Goal: Use online tool/utility: Utilize a website feature to perform a specific function

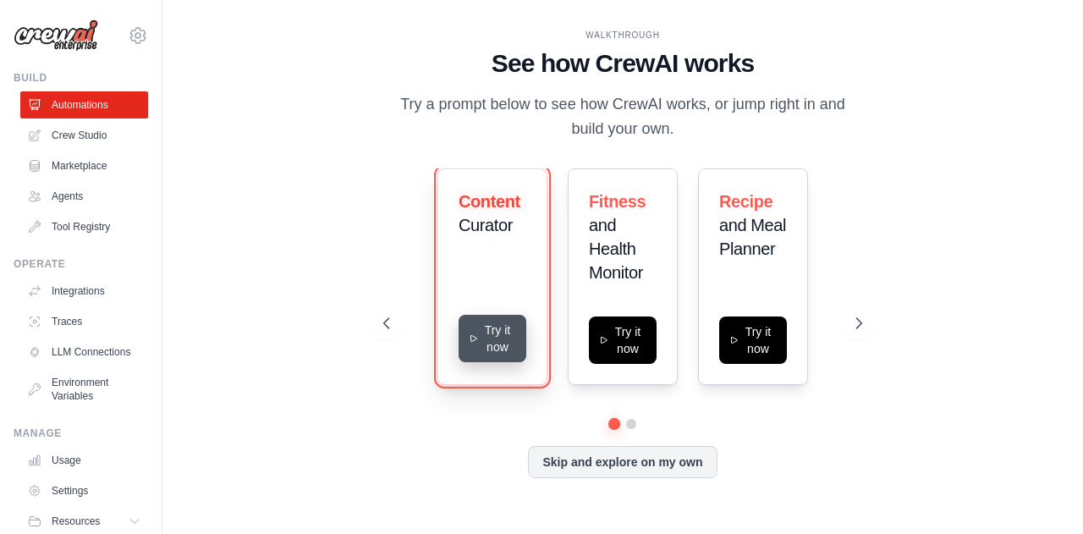
click at [487, 342] on button "Try it now" at bounding box center [492, 338] width 68 height 47
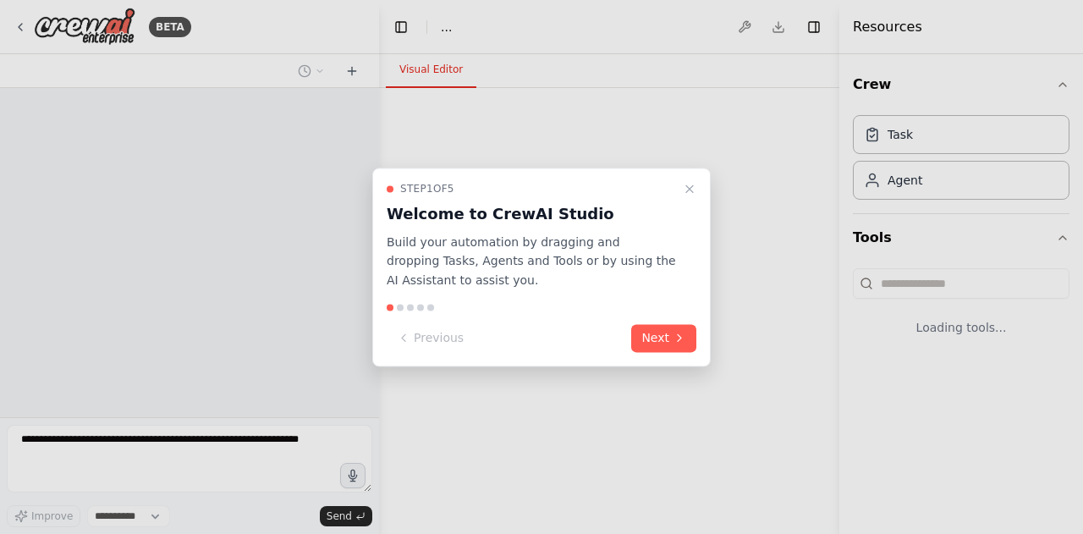
select select "****"
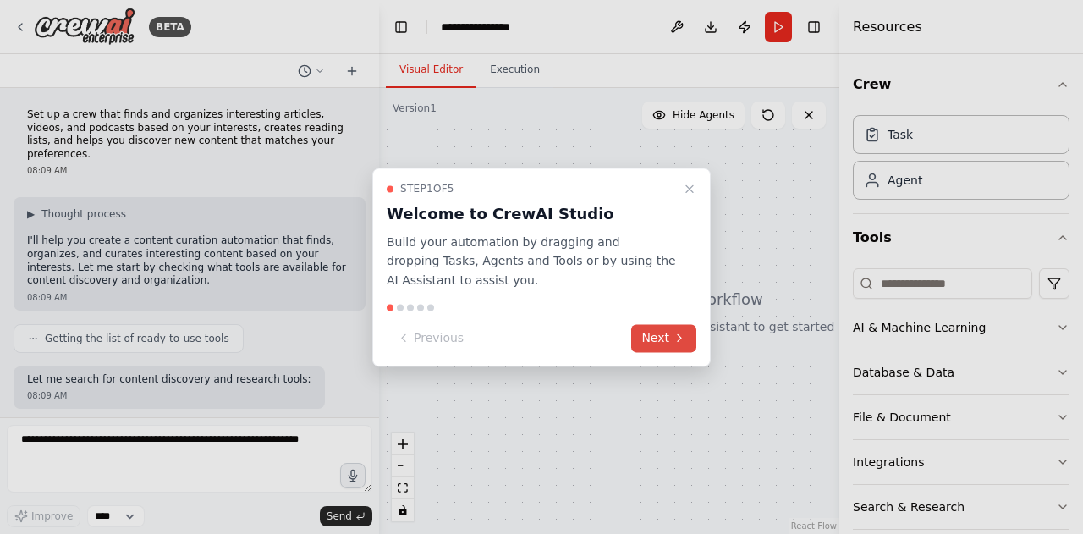
scroll to position [74, 0]
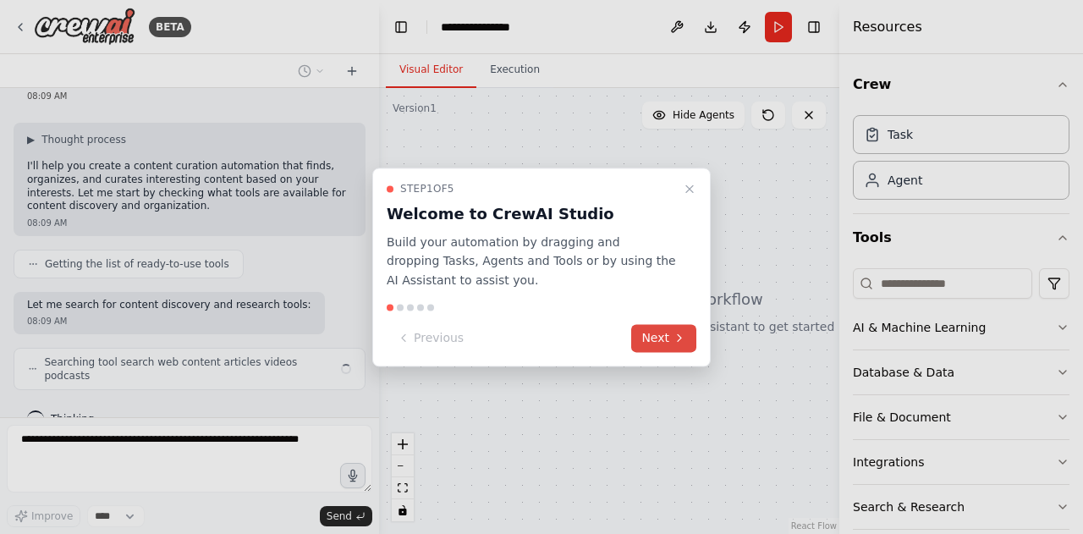
click at [655, 336] on button "Next" at bounding box center [663, 338] width 65 height 28
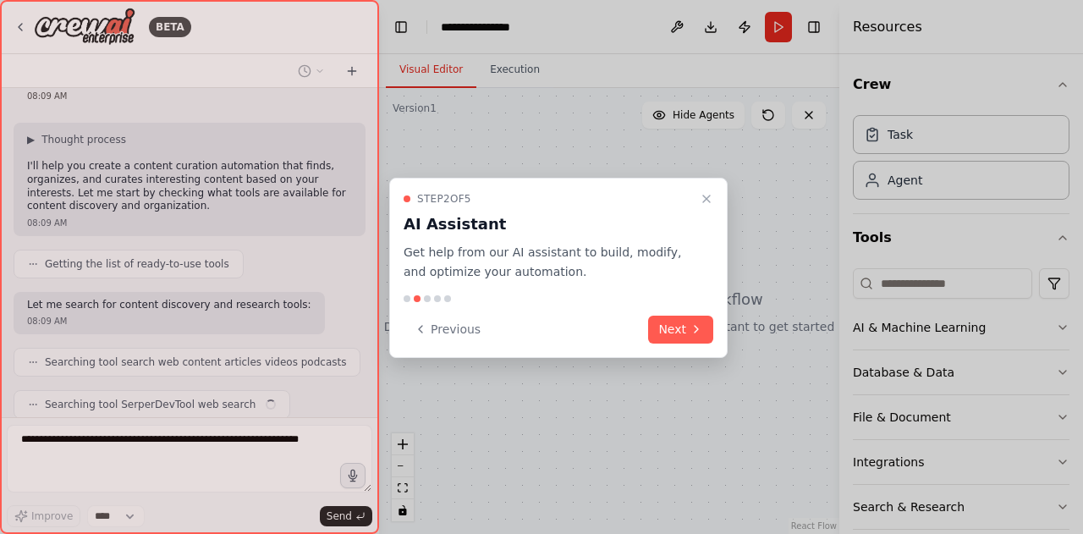
scroll to position [117, 0]
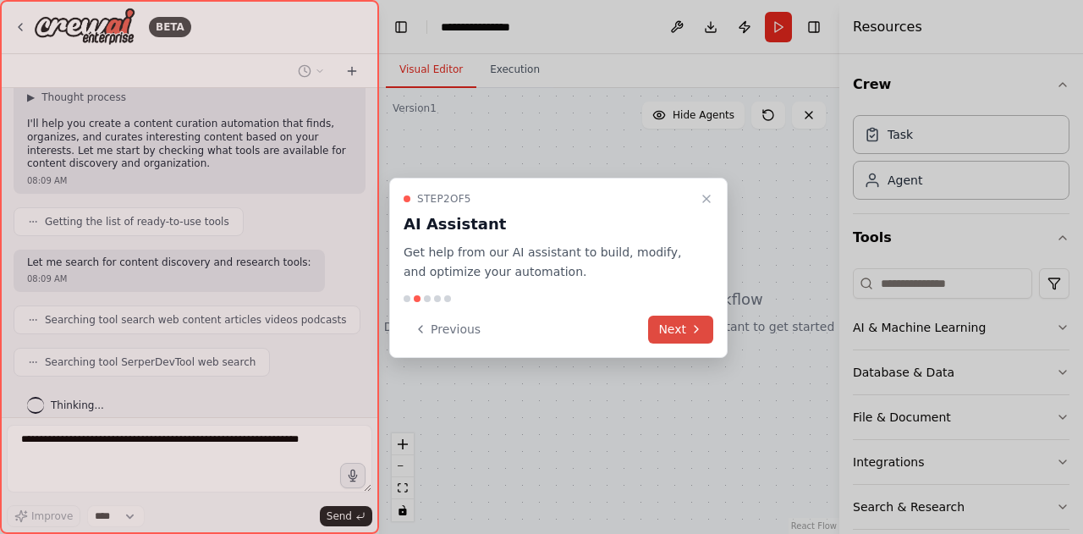
click at [663, 325] on button "Next" at bounding box center [680, 329] width 65 height 28
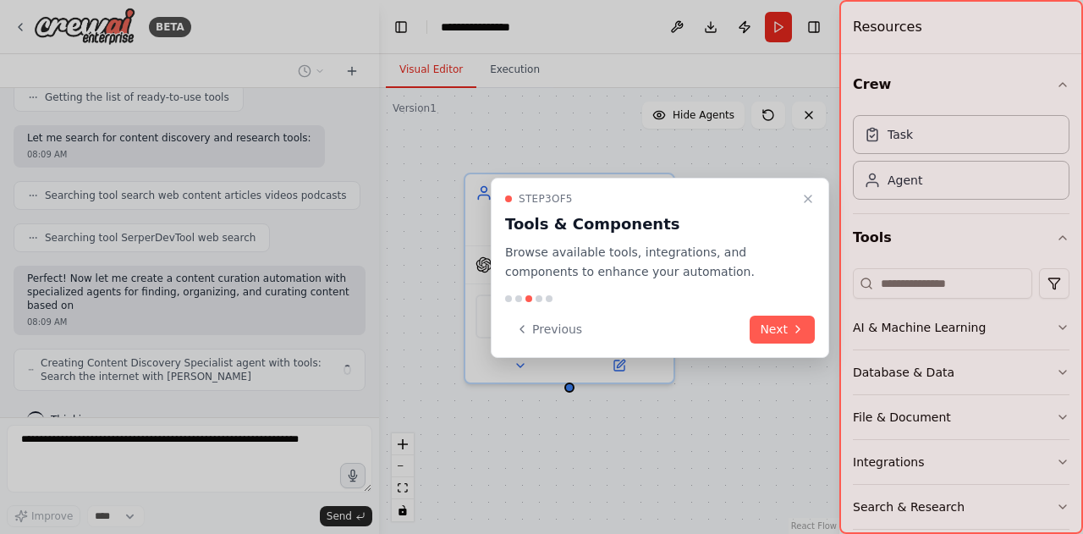
scroll to position [254, 0]
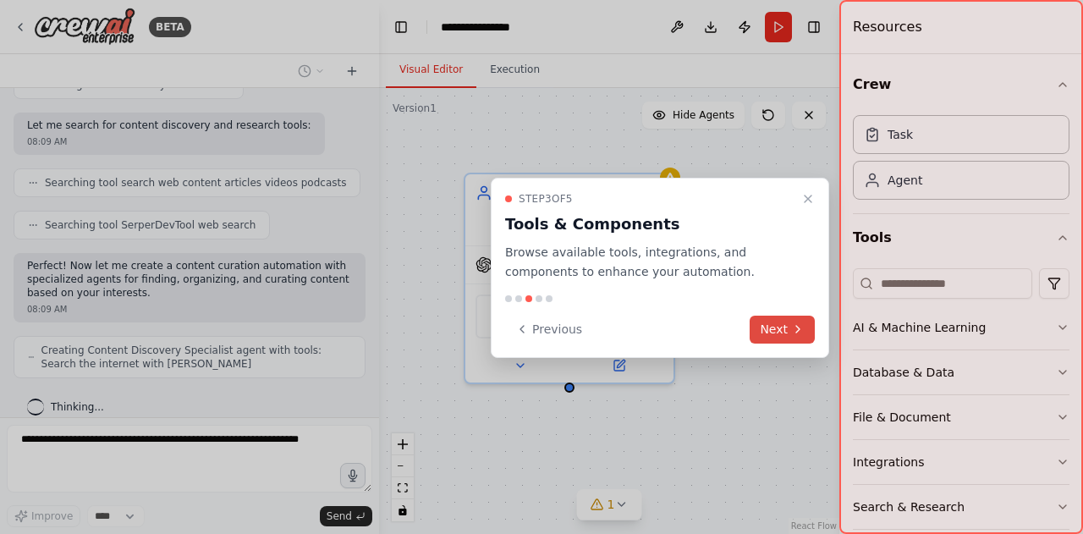
click at [795, 329] on icon at bounding box center [798, 329] width 14 height 14
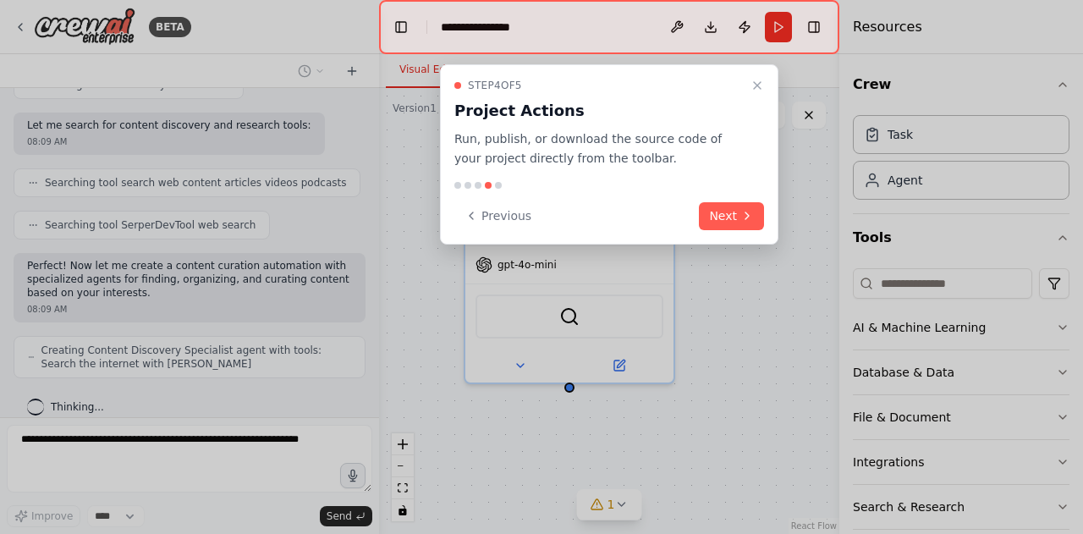
scroll to position [310, 0]
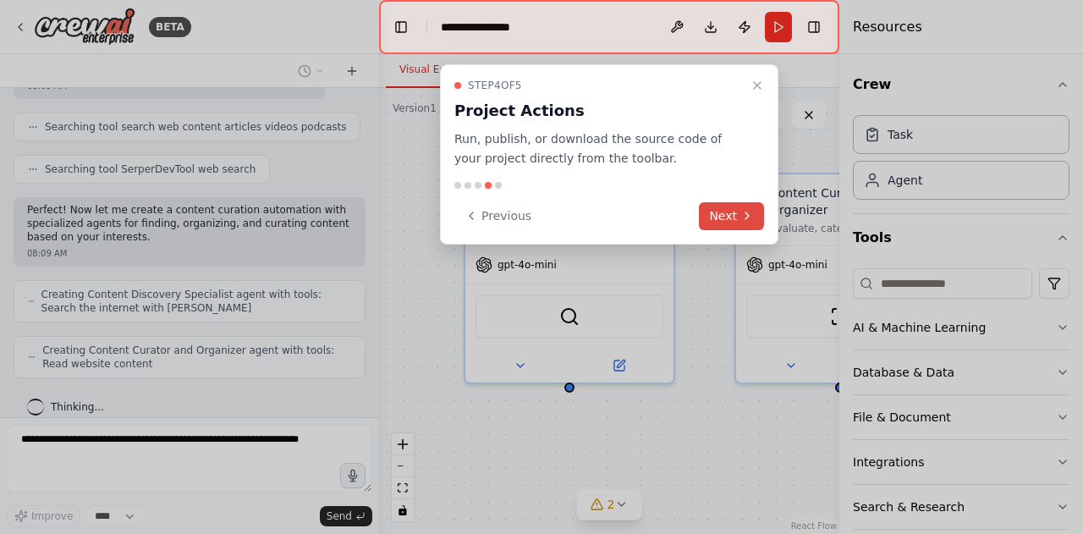
click at [731, 220] on button "Next" at bounding box center [731, 216] width 65 height 28
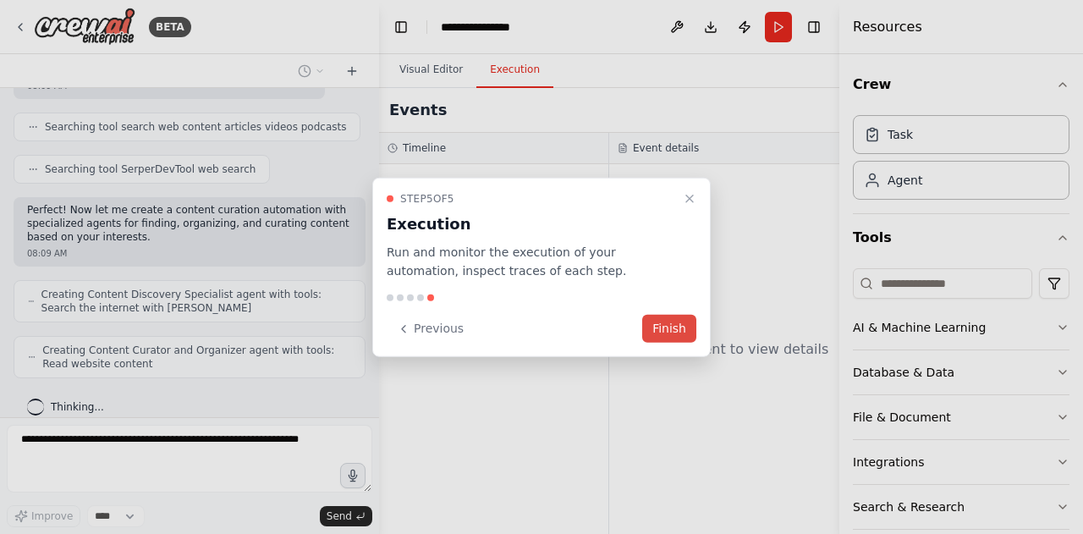
click at [666, 326] on button "Finish" at bounding box center [669, 329] width 54 height 28
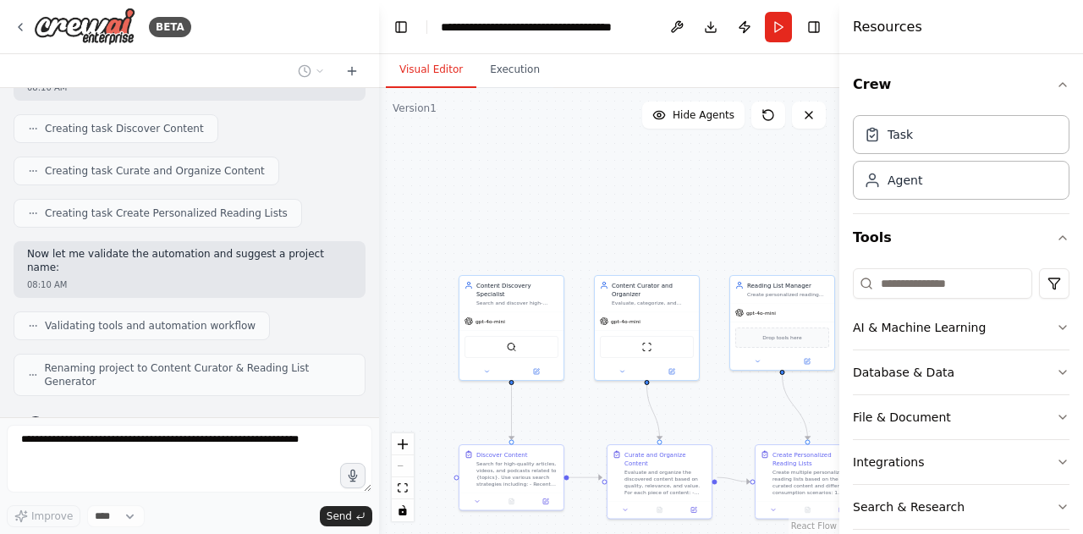
scroll to position [685, 0]
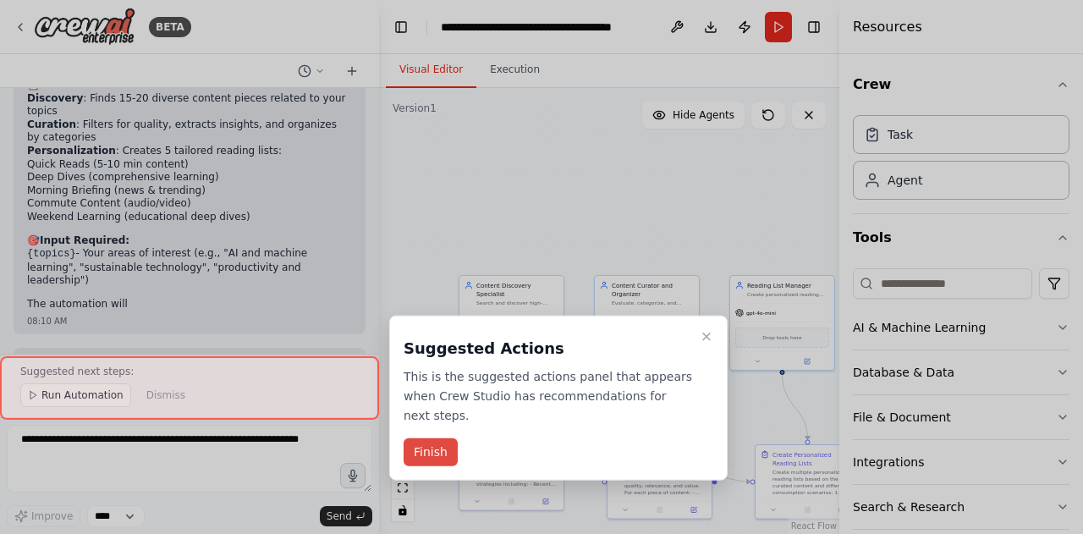
click at [428, 438] on button "Finish" at bounding box center [430, 452] width 54 height 28
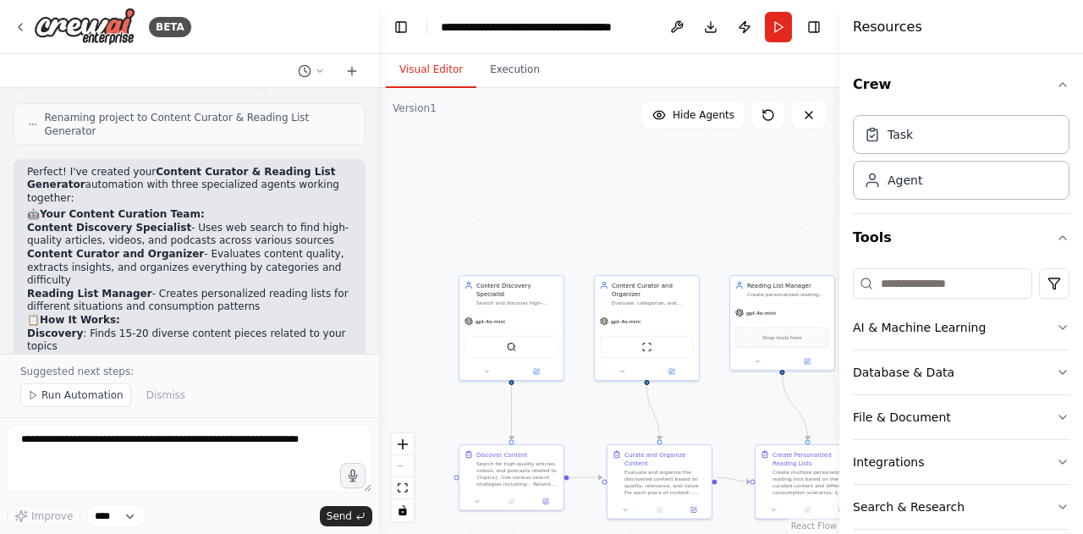
scroll to position [951, 0]
click at [406, 470] on div "React Flow controls" at bounding box center [403, 477] width 22 height 88
click at [405, 487] on icon "fit view" at bounding box center [402, 487] width 10 height 9
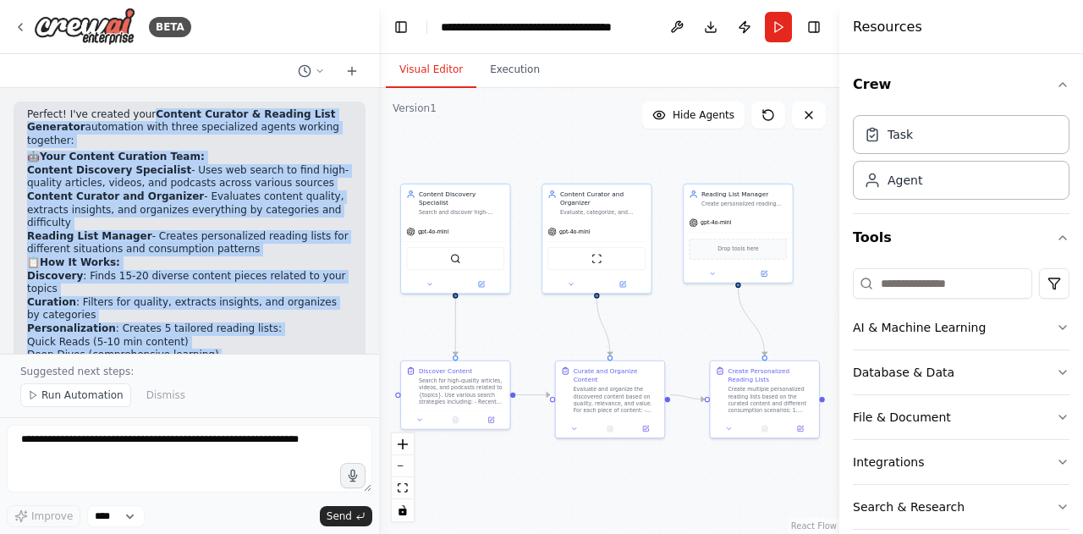
scroll to position [1184, 0]
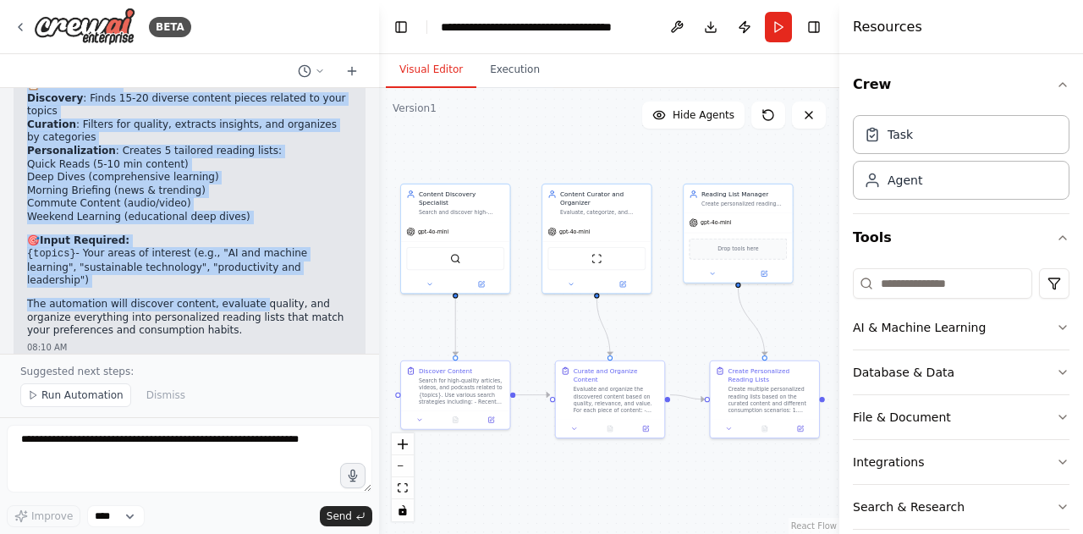
drag, startPoint x: 141, startPoint y: 97, endPoint x: 285, endPoint y: 193, distance: 172.6
click at [285, 193] on div "Perfect! I've created your Content Curator & Reading List Generator automation …" at bounding box center [189, 134] width 325 height 407
copy div "Content Curator & Reading List Generator automation with three specialized agen…"
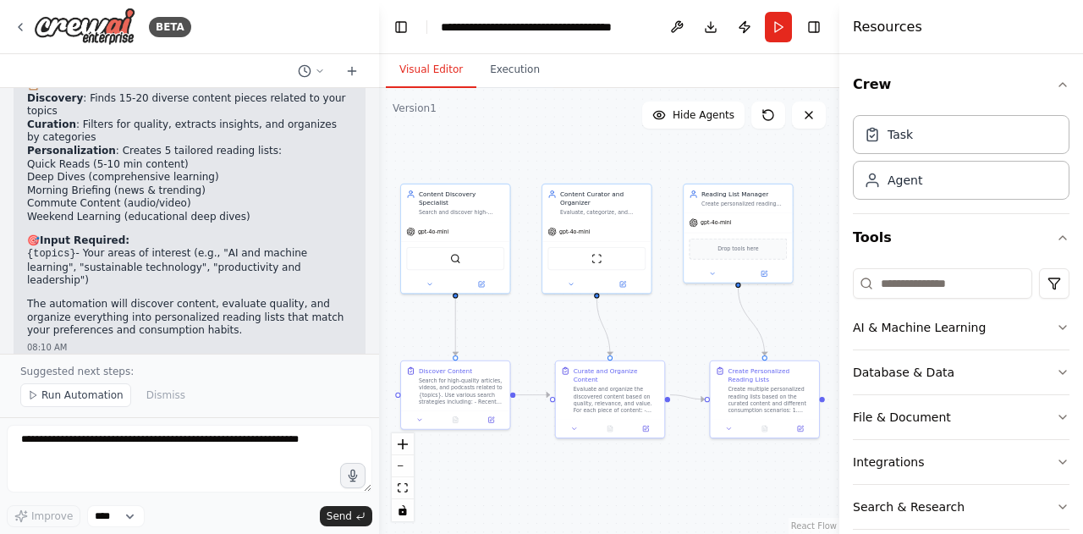
click at [259, 298] on p "The automation will discover content, evaluate quality, and organize everything…" at bounding box center [189, 318] width 325 height 40
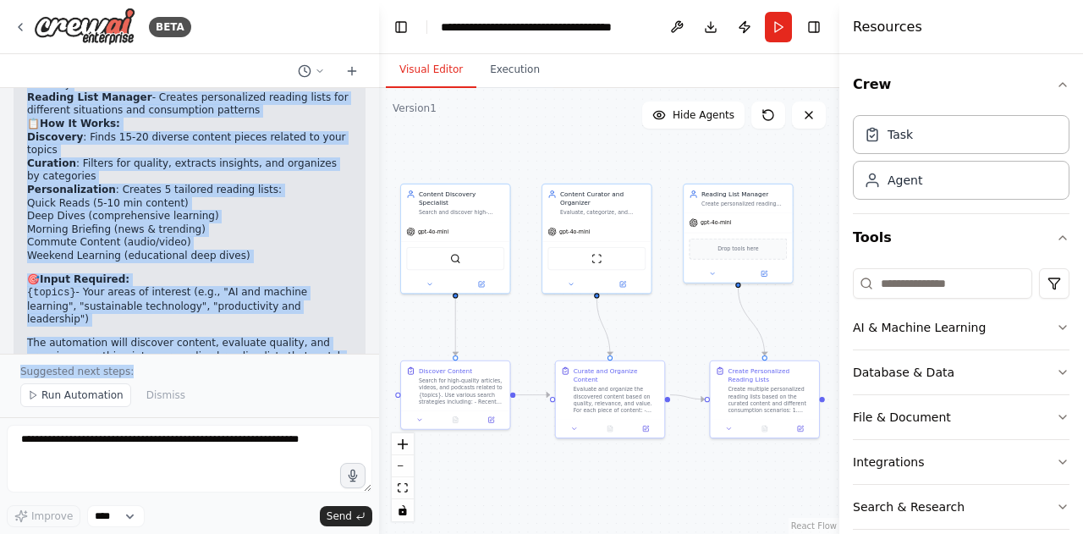
scroll to position [1211, 0]
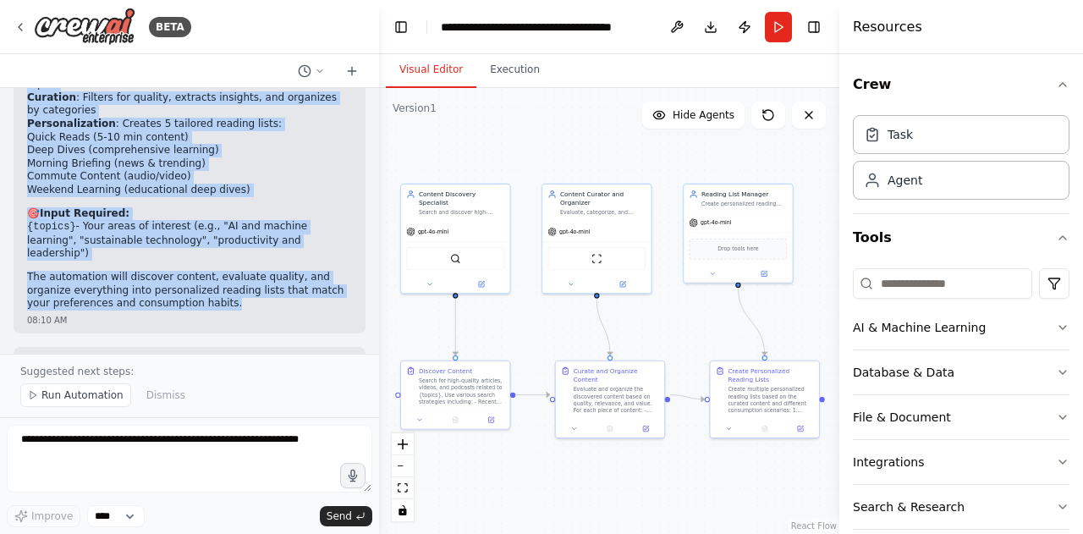
drag, startPoint x: 142, startPoint y: 162, endPoint x: 219, endPoint y: 217, distance: 95.1
click at [219, 217] on div "Perfect! I've created your Content Curator & Reading List Generator automation …" at bounding box center [189, 107] width 325 height 407
copy div "Content Curator & Reading List Generator automation with three specialized agen…"
click at [72, 400] on span "Run Automation" at bounding box center [82, 395] width 82 height 14
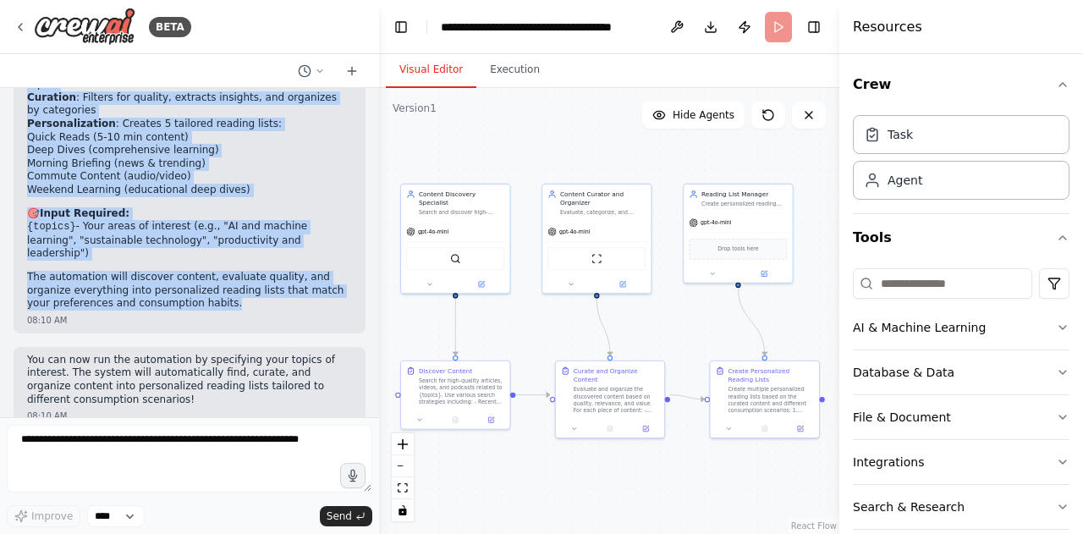
scroll to position [1148, 0]
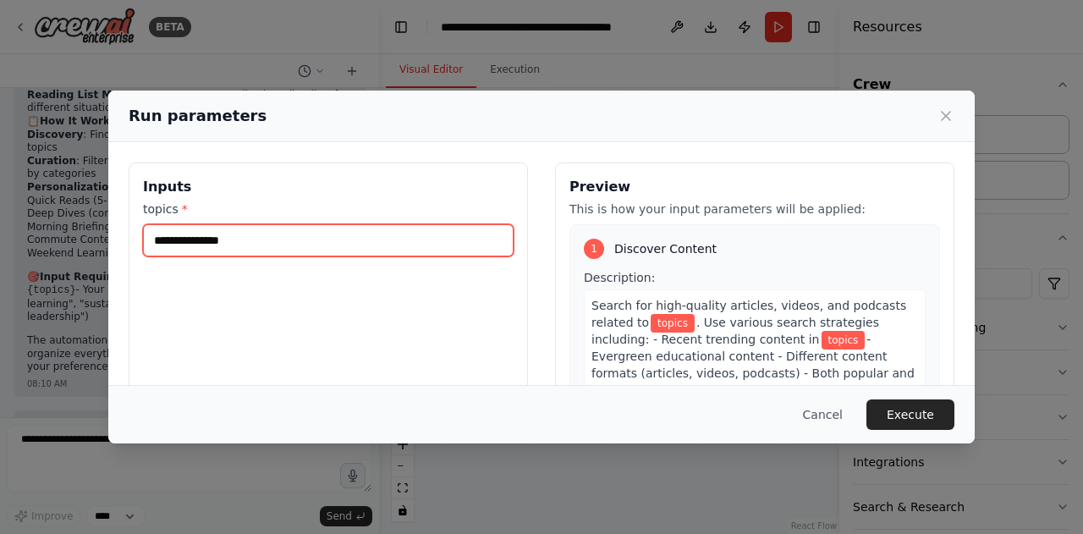
click at [272, 236] on input "topics *" at bounding box center [328, 240] width 370 height 32
type input "*******"
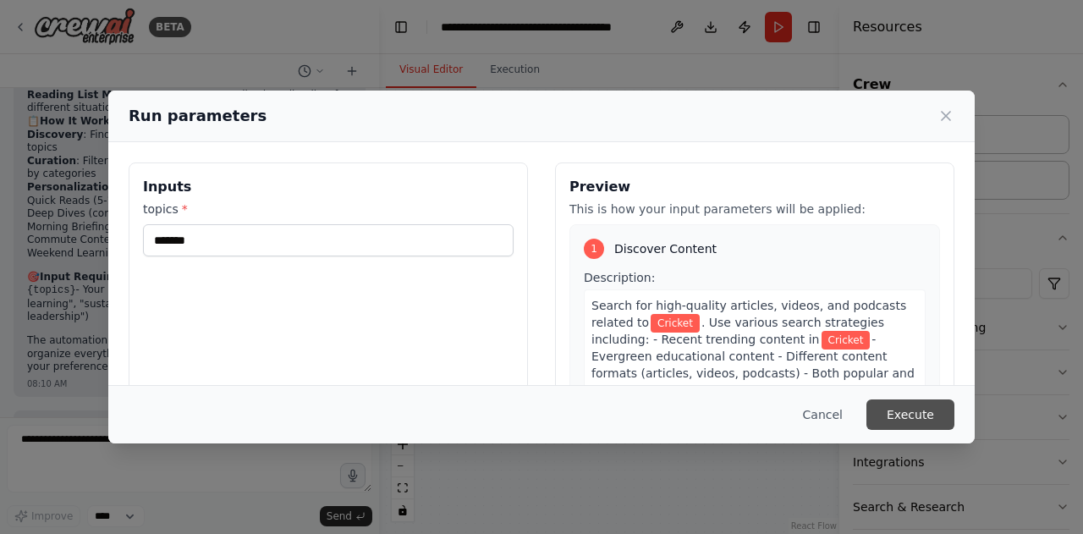
click at [920, 408] on button "Execute" at bounding box center [910, 414] width 88 height 30
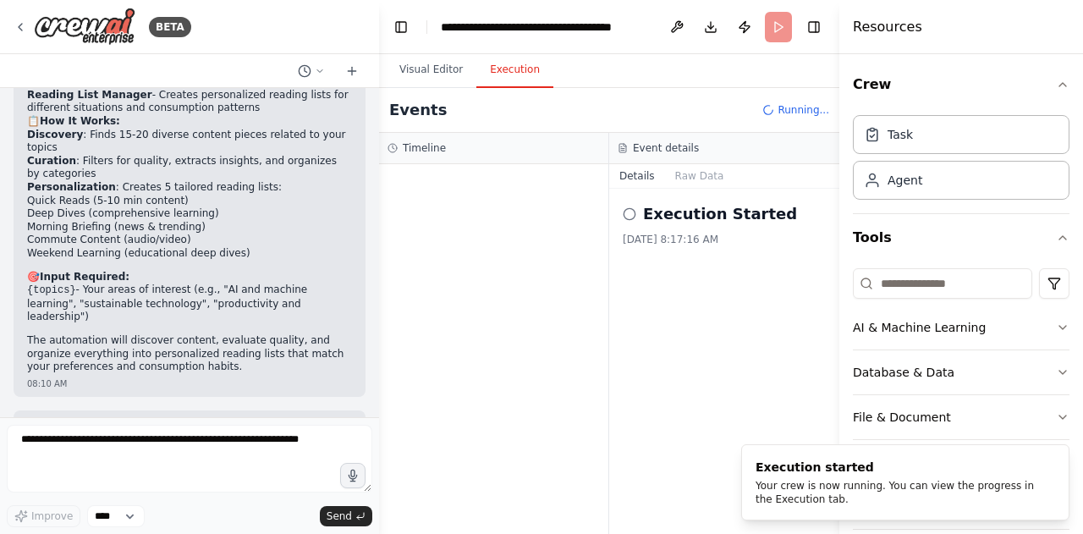
click at [507, 67] on button "Execution" at bounding box center [514, 70] width 77 height 36
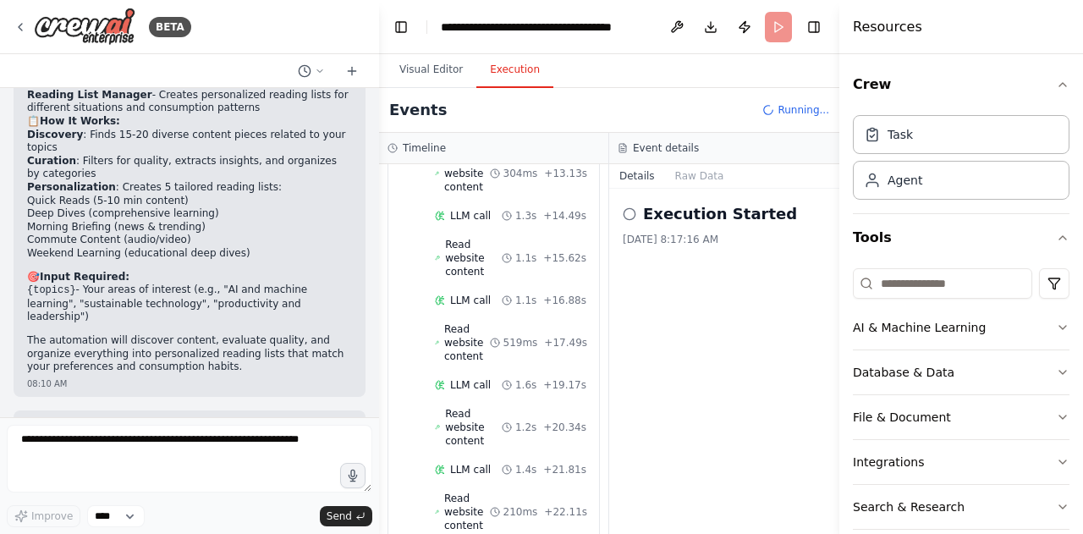
scroll to position [1034, 0]
click at [674, 387] on div "Execution Started 9/2/2025, 8:17:16 AM" at bounding box center [724, 361] width 230 height 345
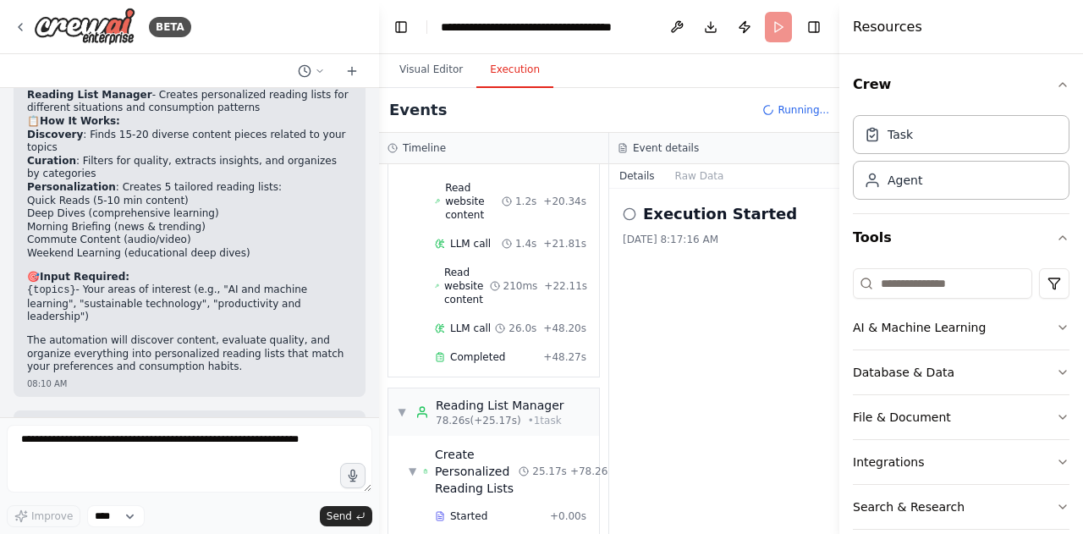
scroll to position [1211, 0]
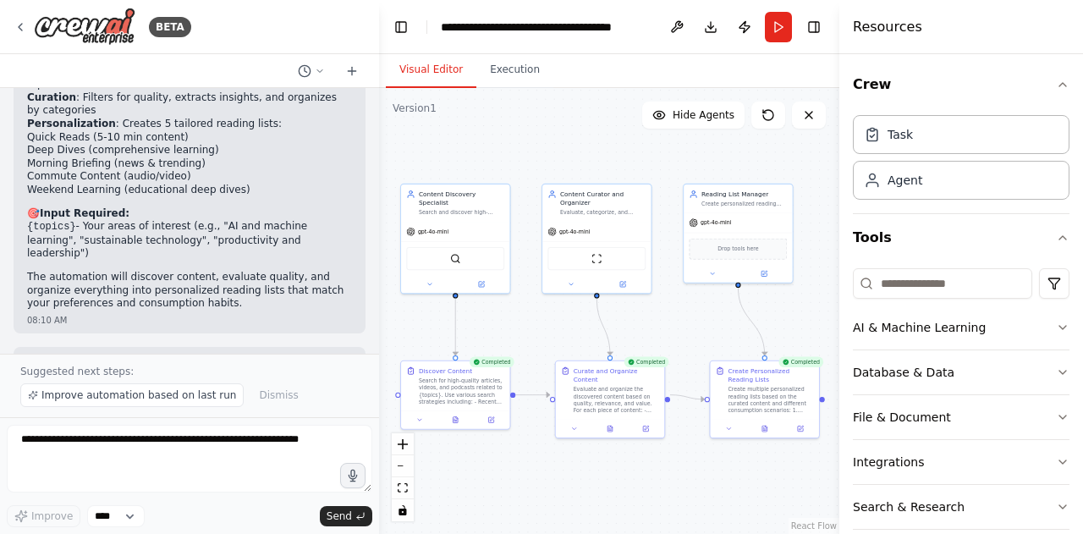
click at [434, 79] on button "Visual Editor" at bounding box center [431, 70] width 90 height 36
click at [774, 397] on div "Create multiple personalized reading lists based on the curated content and dif…" at bounding box center [769, 398] width 85 height 28
click at [754, 480] on div ".deletable-edge-delete-btn { width: 20px; height: 20px; border: 0px solid #ffff…" at bounding box center [609, 311] width 460 height 446
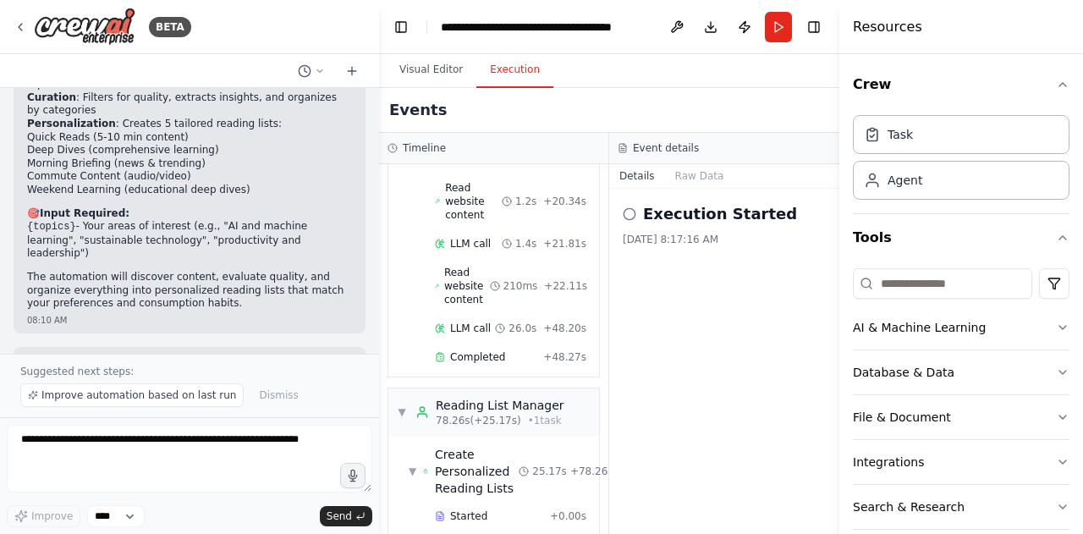
click at [492, 78] on button "Execution" at bounding box center [514, 70] width 77 height 36
click at [682, 186] on button "Raw Data" at bounding box center [699, 176] width 69 height 24
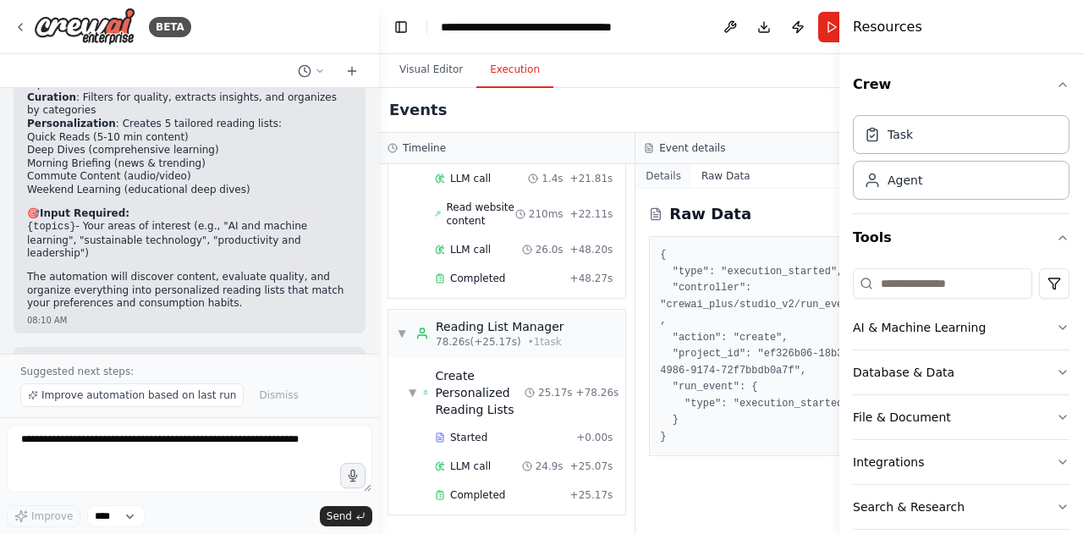
click at [651, 178] on button "Details" at bounding box center [663, 176] width 56 height 24
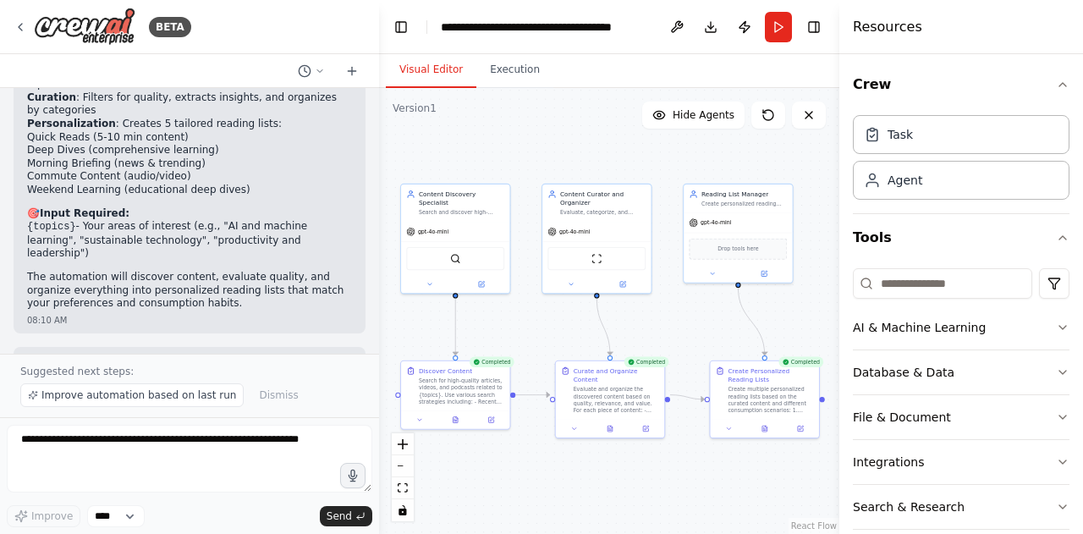
click at [443, 70] on button "Visual Editor" at bounding box center [431, 70] width 90 height 36
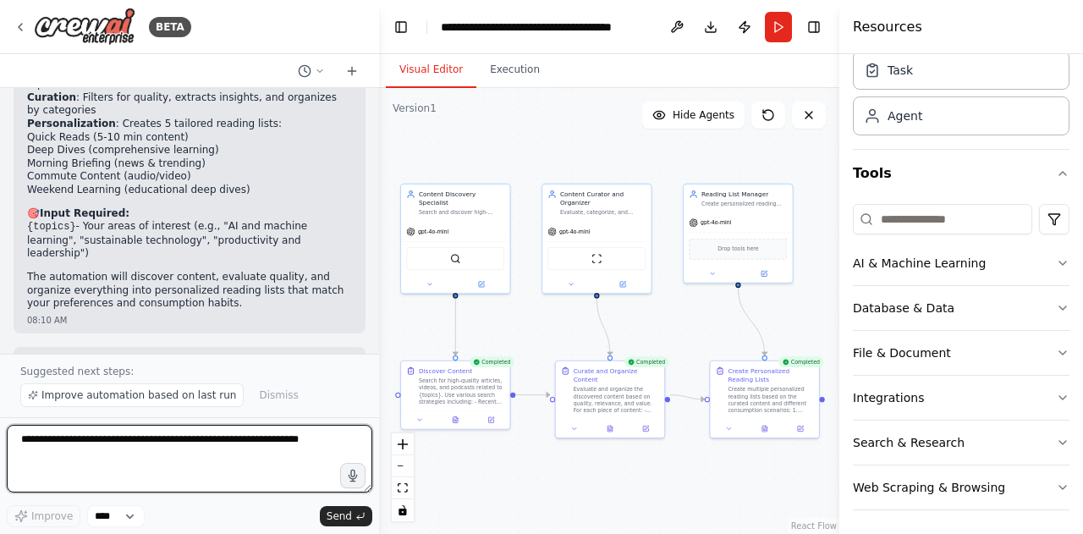
click at [161, 458] on textarea at bounding box center [189, 459] width 365 height 68
type textarea "**********"
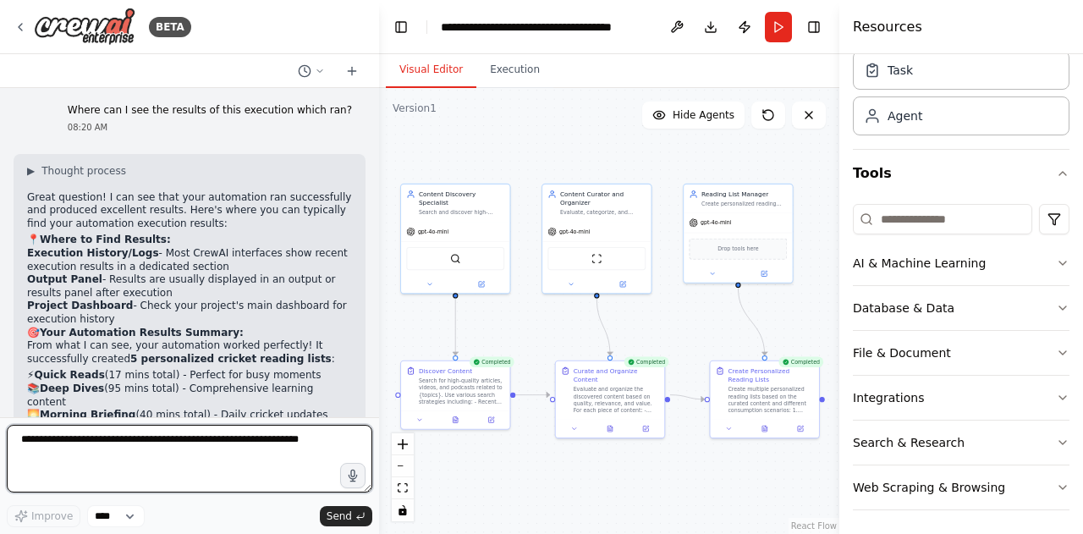
scroll to position [0, 0]
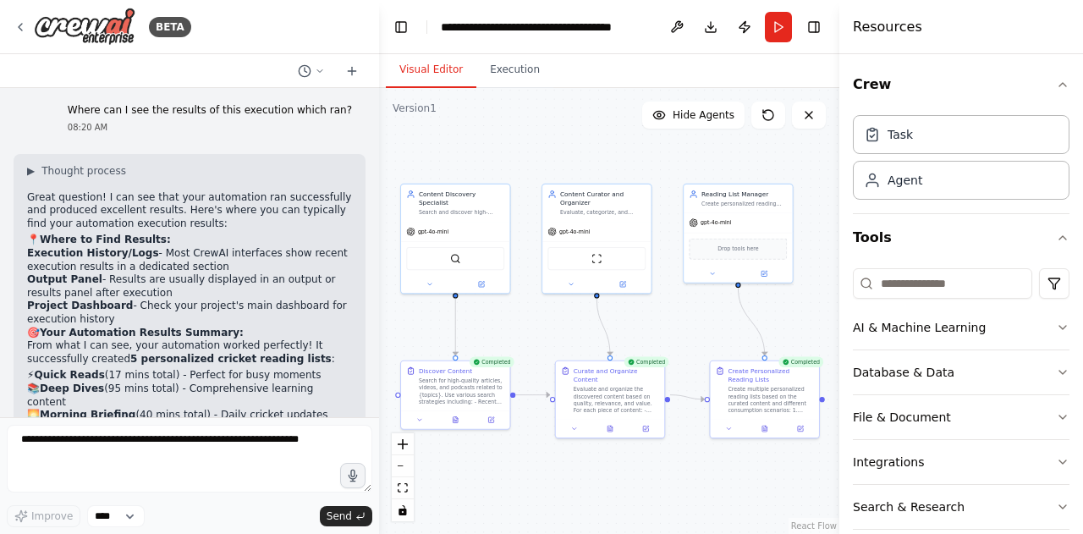
click at [893, 29] on h4 "Resources" at bounding box center [887, 27] width 69 height 20
click at [930, 189] on div "Agent" at bounding box center [961, 179] width 217 height 39
click at [935, 141] on div "Task" at bounding box center [961, 133] width 217 height 39
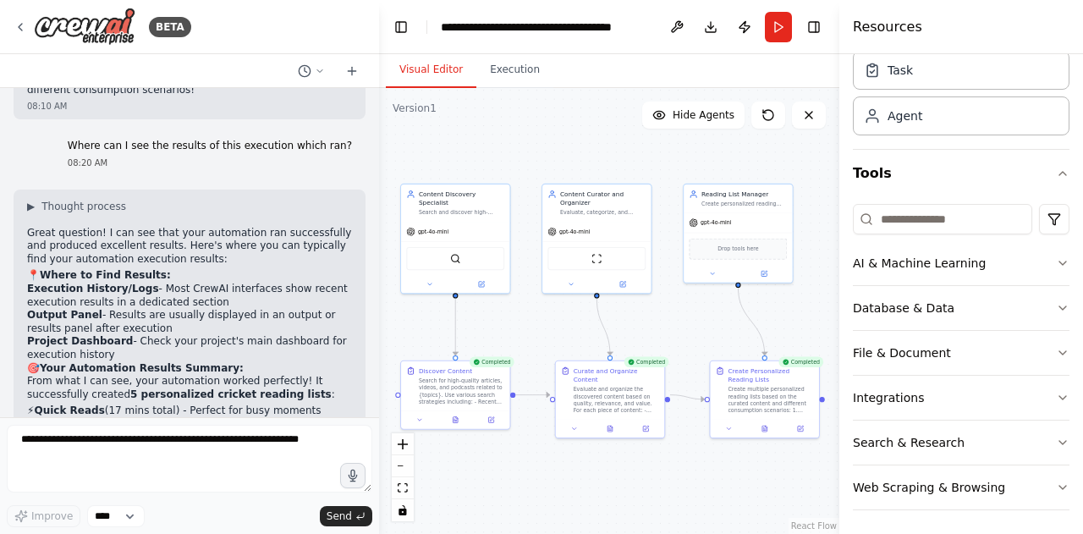
scroll to position [1691, 0]
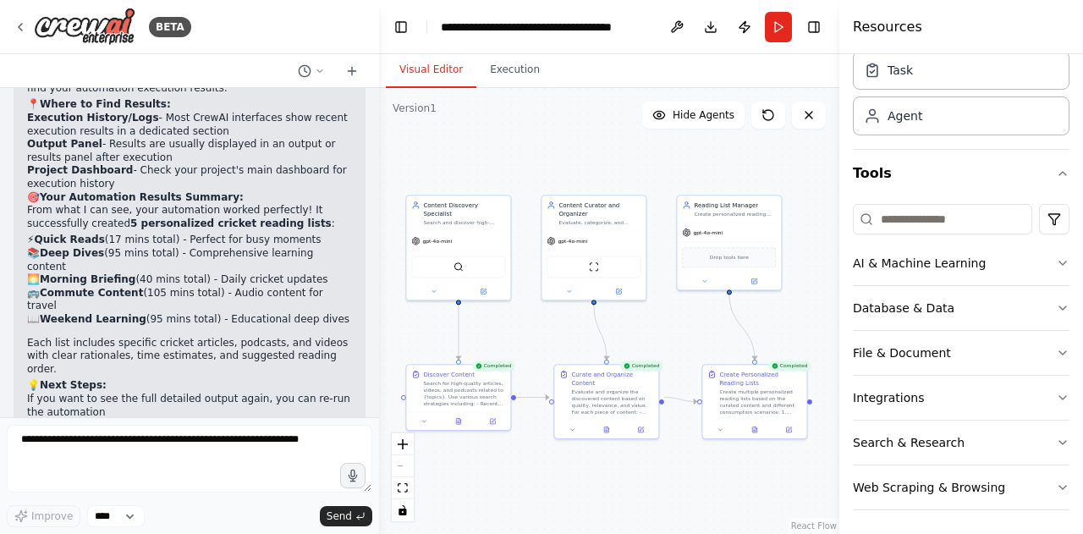
click at [404, 473] on div "React Flow controls" at bounding box center [403, 477] width 22 height 88
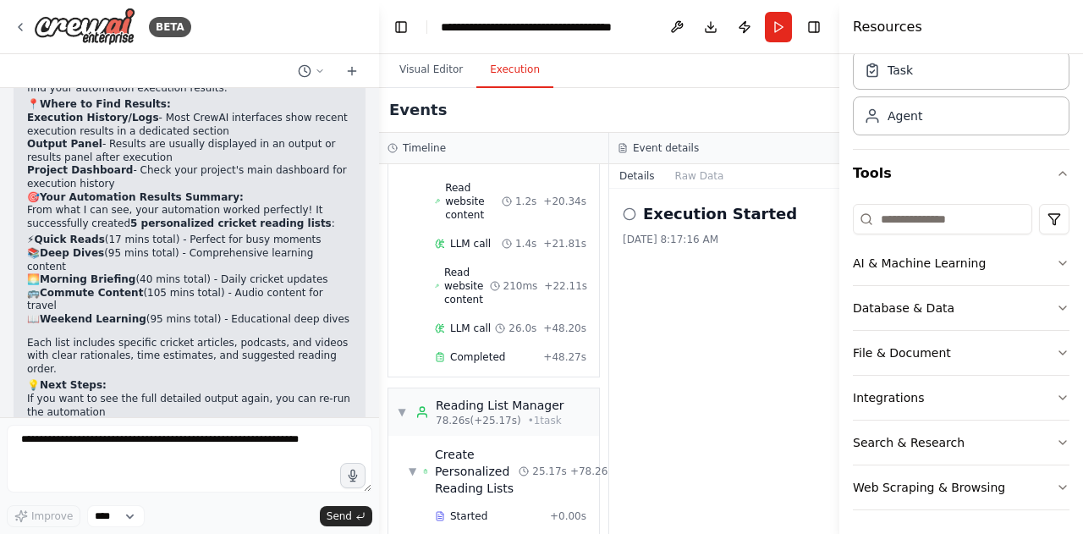
click at [489, 72] on button "Execution" at bounding box center [514, 70] width 77 height 36
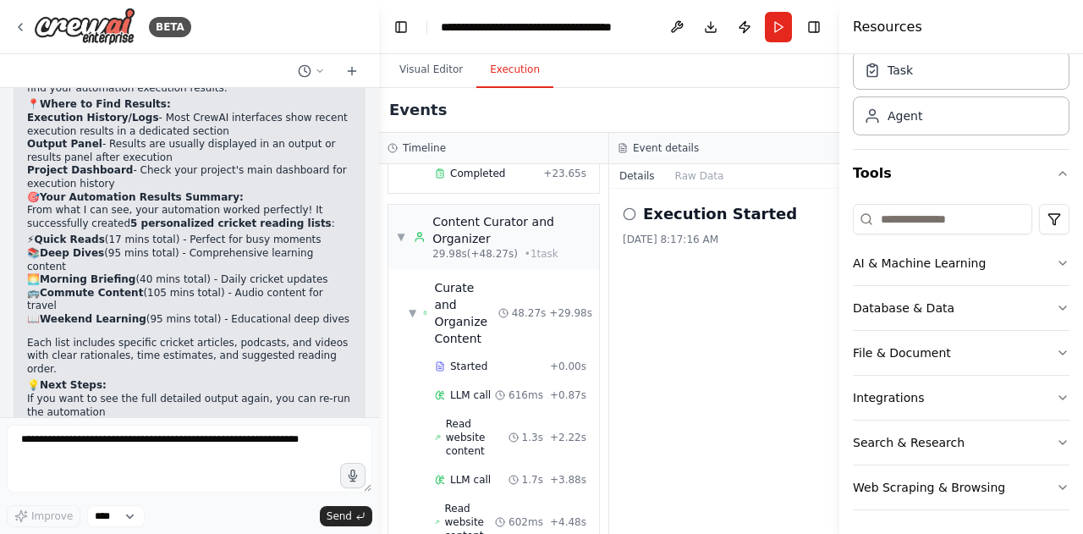
scroll to position [0, 0]
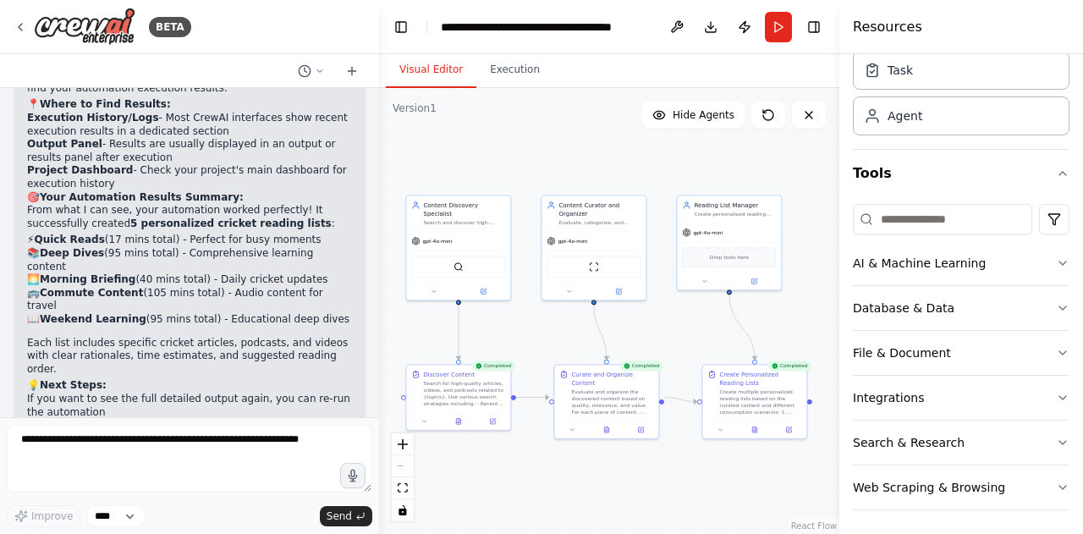
click at [443, 74] on button "Visual Editor" at bounding box center [431, 70] width 90 height 36
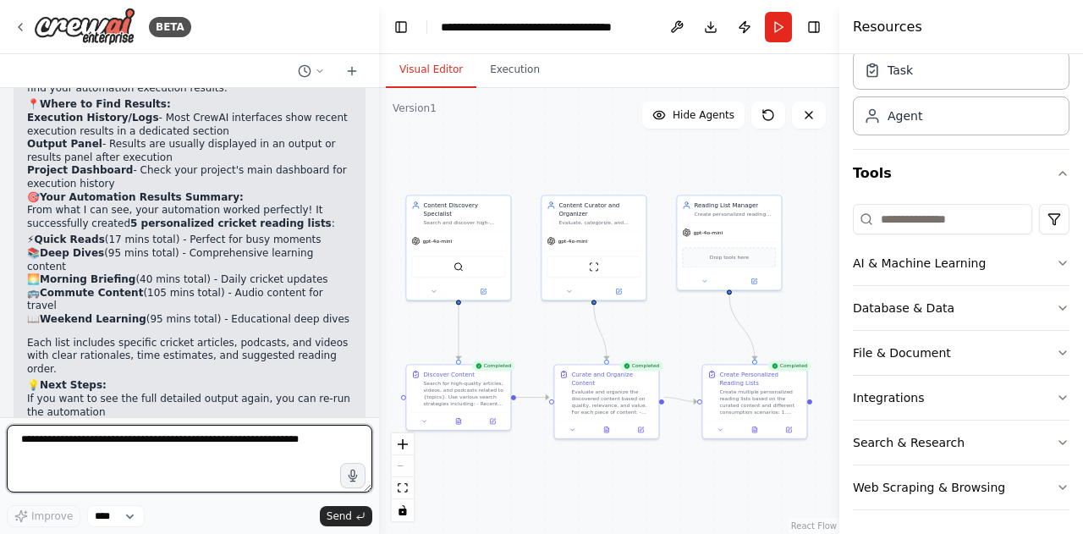
click at [207, 456] on textarea at bounding box center [189, 459] width 365 height 68
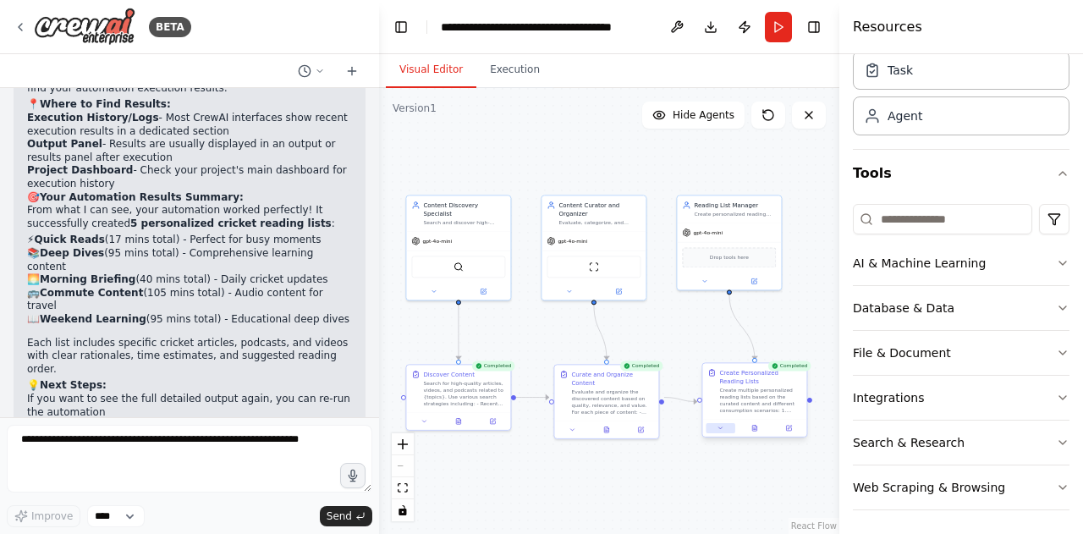
click at [725, 431] on button at bounding box center [719, 428] width 29 height 10
click at [406, 474] on button "zoom out" at bounding box center [403, 466] width 22 height 22
click at [406, 474] on div "React Flow controls" at bounding box center [403, 477] width 22 height 88
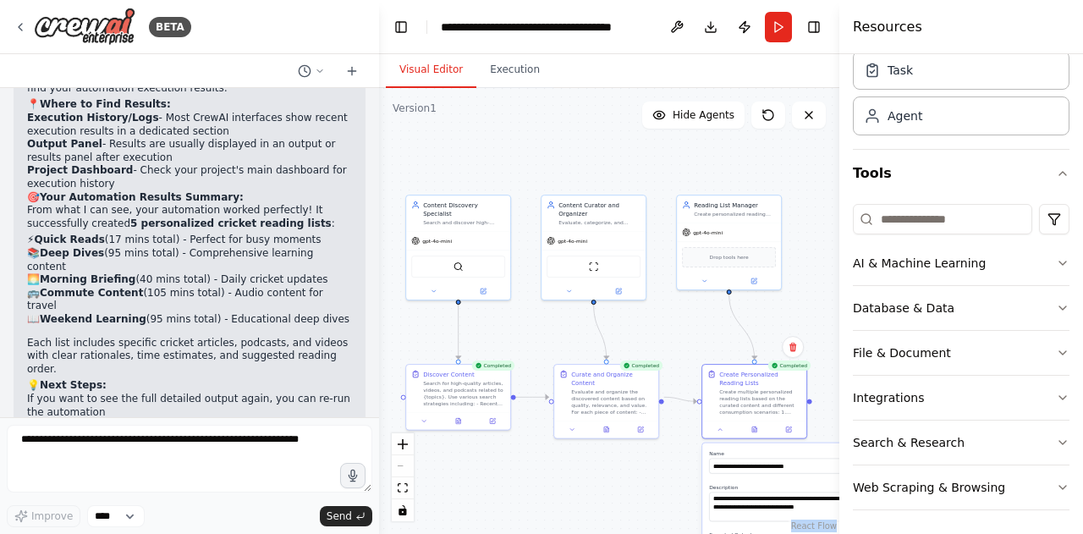
click at [591, 491] on div ".deletable-edge-delete-btn { width: 20px; height: 20px; border: 0px solid #ffff…" at bounding box center [609, 311] width 460 height 446
click at [400, 494] on button "fit view" at bounding box center [403, 488] width 22 height 22
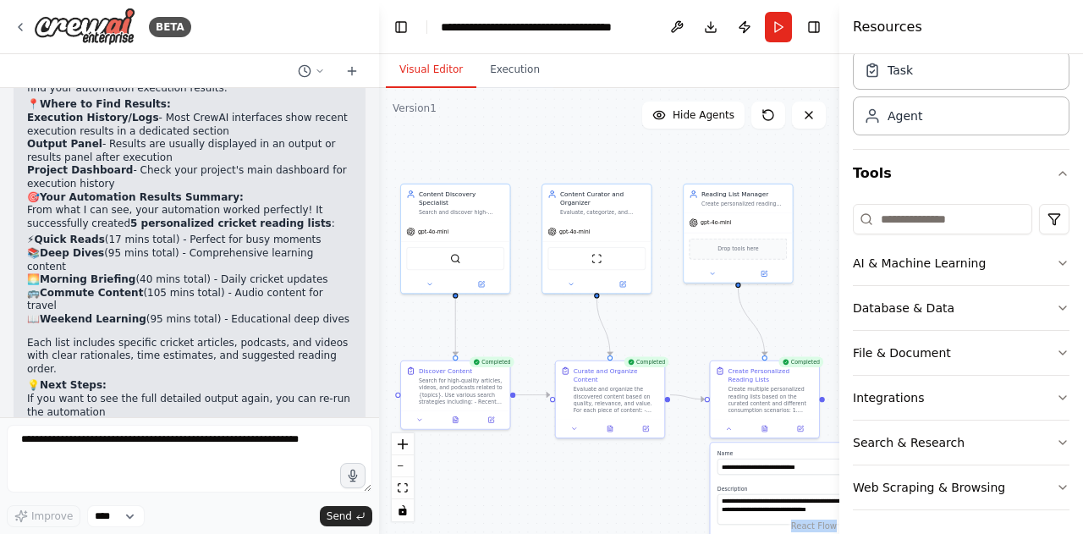
click at [721, 450] on label "Name" at bounding box center [797, 453] width 161 height 7
click at [731, 430] on button at bounding box center [729, 426] width 30 height 11
click at [763, 430] on icon at bounding box center [764, 426] width 7 height 7
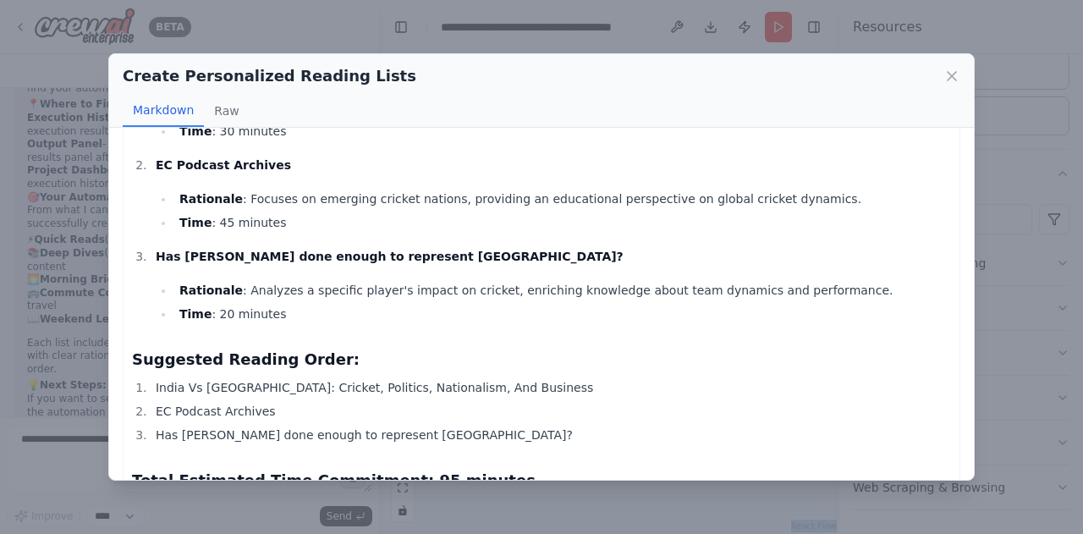
scroll to position [2570, 0]
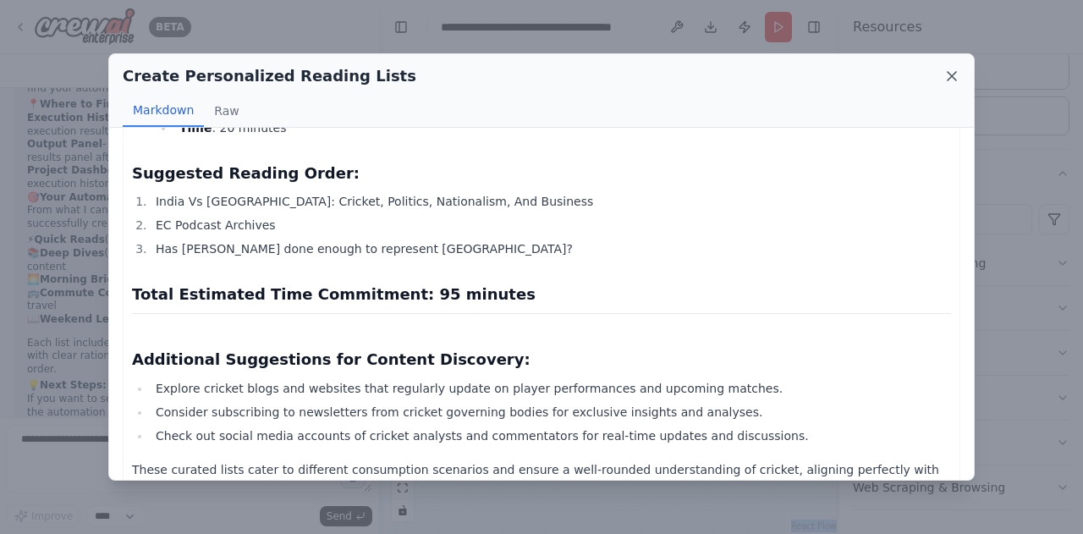
click at [948, 77] on icon at bounding box center [951, 76] width 17 height 17
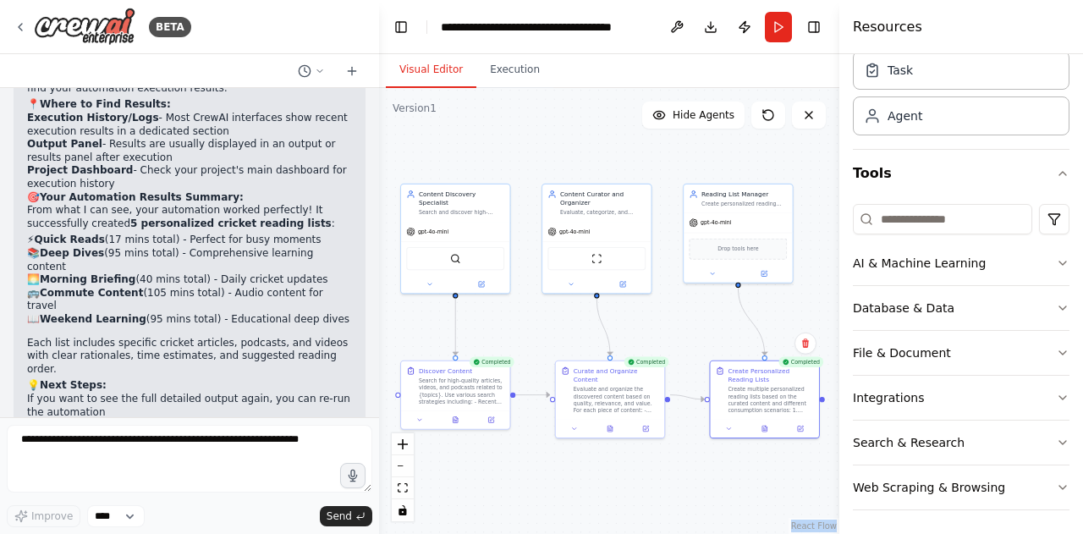
click at [639, 484] on div ".deletable-edge-delete-btn { width: 20px; height: 20px; border: 0px solid #ffff…" at bounding box center [609, 311] width 460 height 446
click at [1059, 261] on icon "button" at bounding box center [1062, 262] width 7 height 3
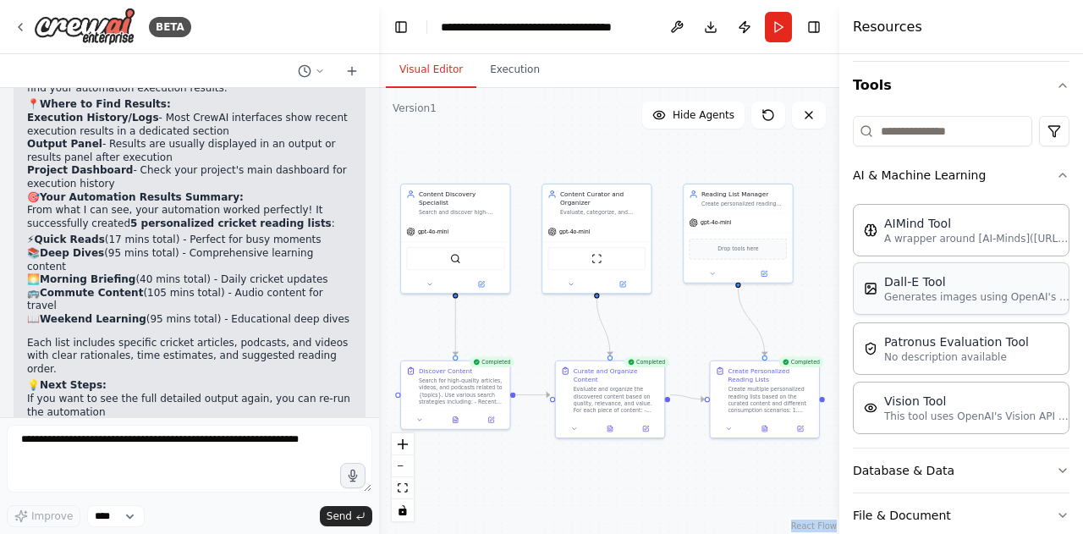
scroll to position [153, 0]
click at [1055, 167] on icon "button" at bounding box center [1062, 174] width 14 height 14
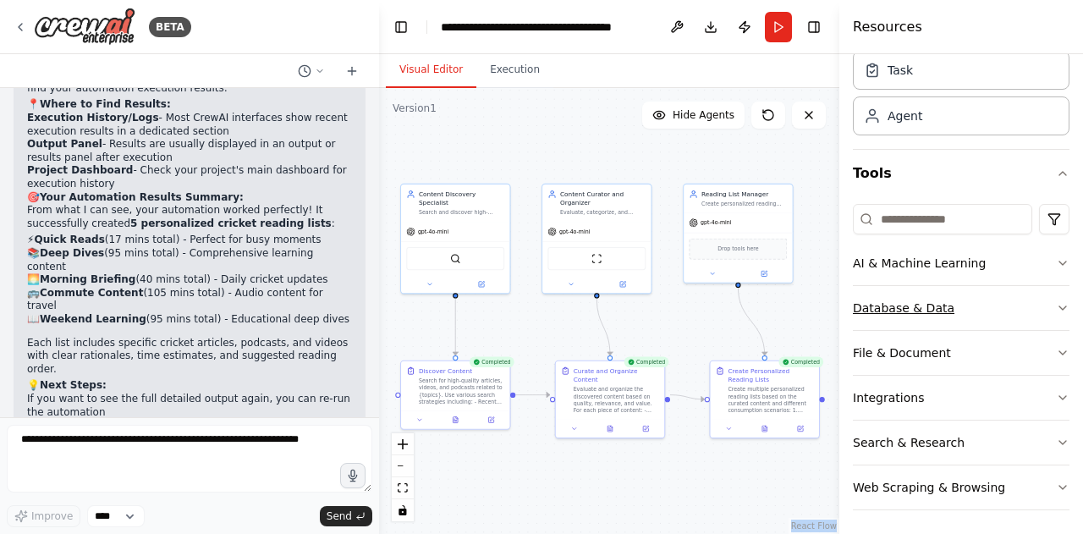
click at [1055, 312] on icon "button" at bounding box center [1062, 308] width 14 height 14
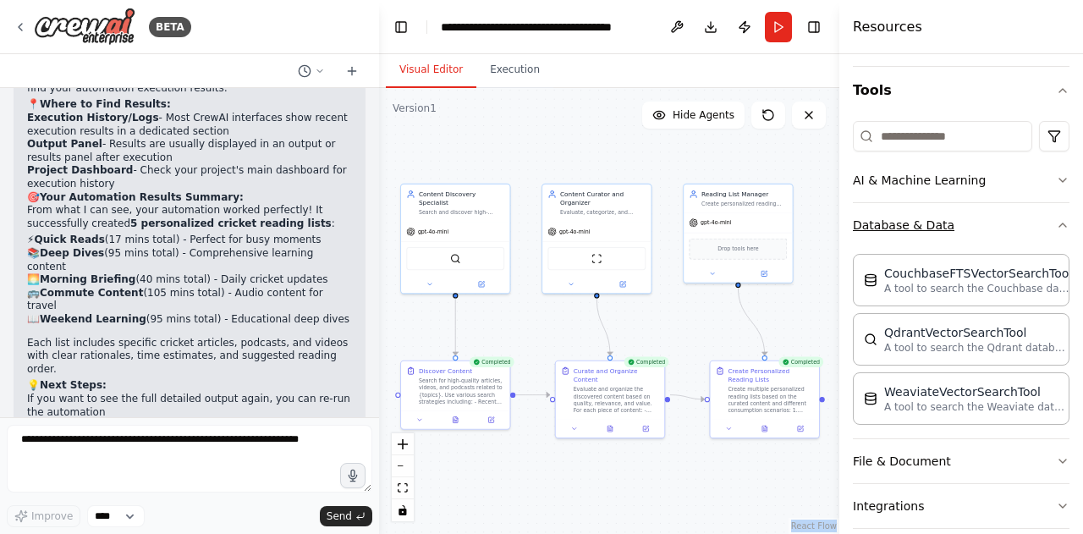
scroll to position [167, 0]
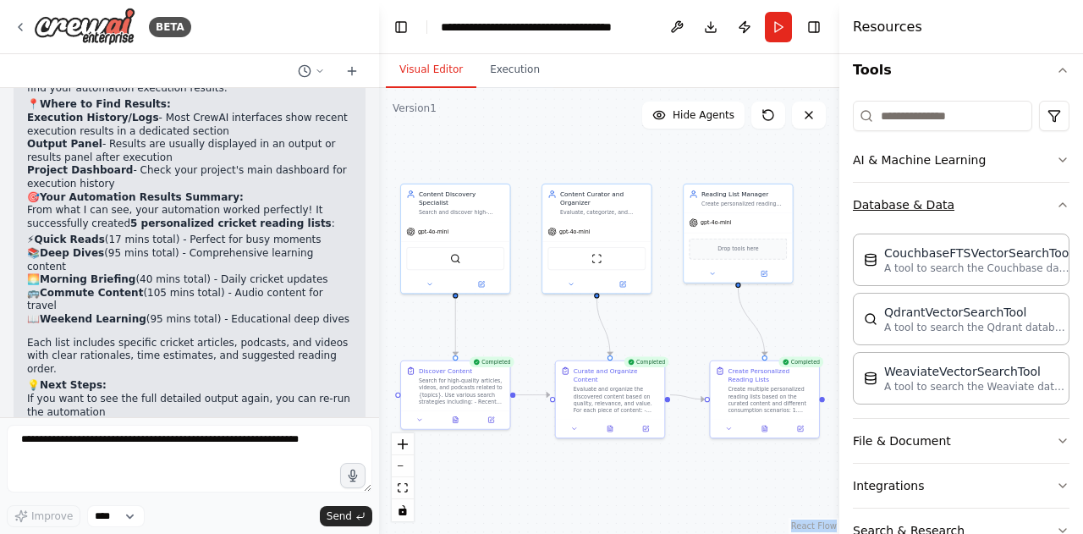
click at [1055, 198] on icon "button" at bounding box center [1062, 205] width 14 height 14
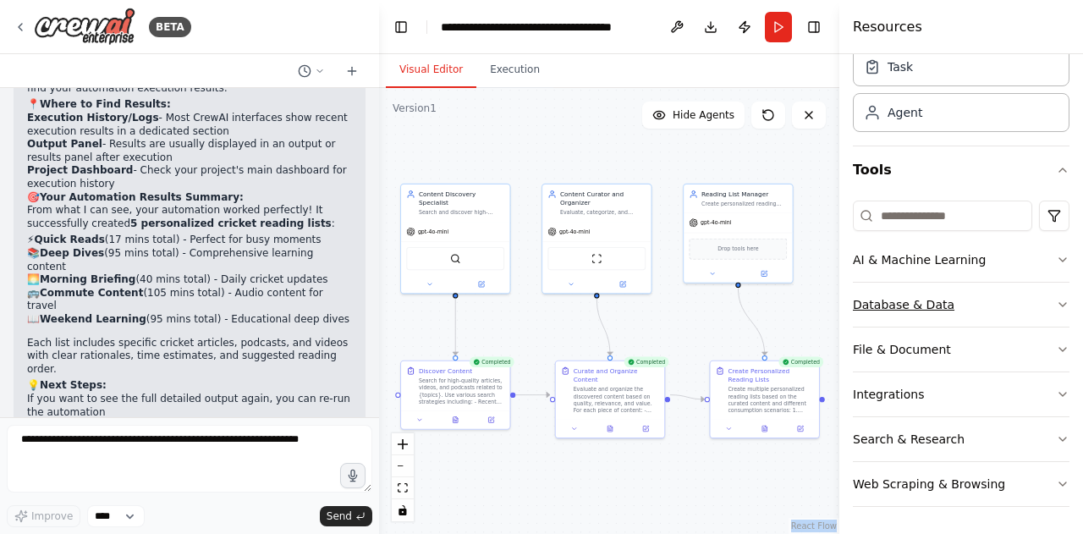
scroll to position [64, 0]
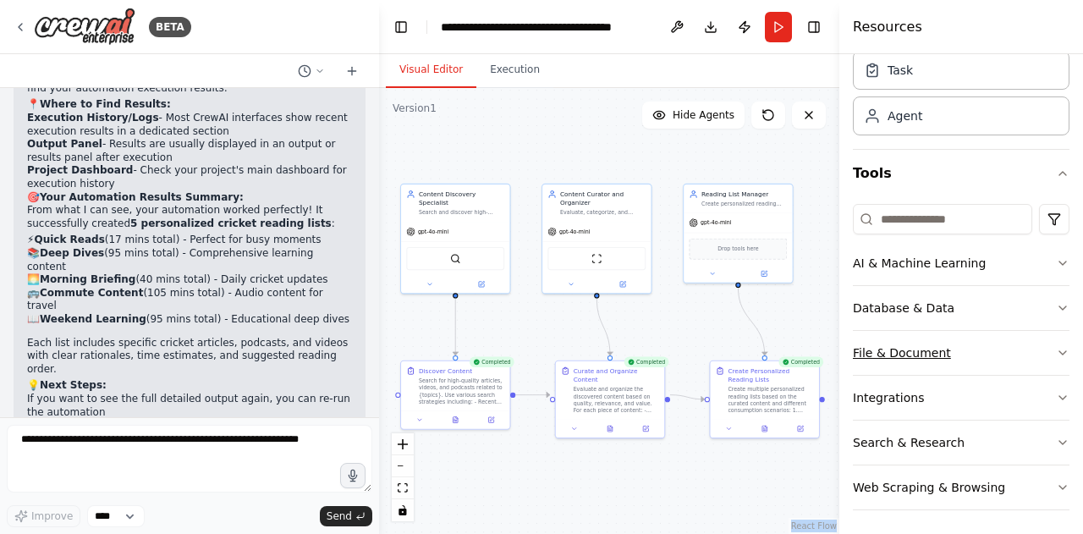
click at [1055, 351] on icon "button" at bounding box center [1062, 353] width 14 height 14
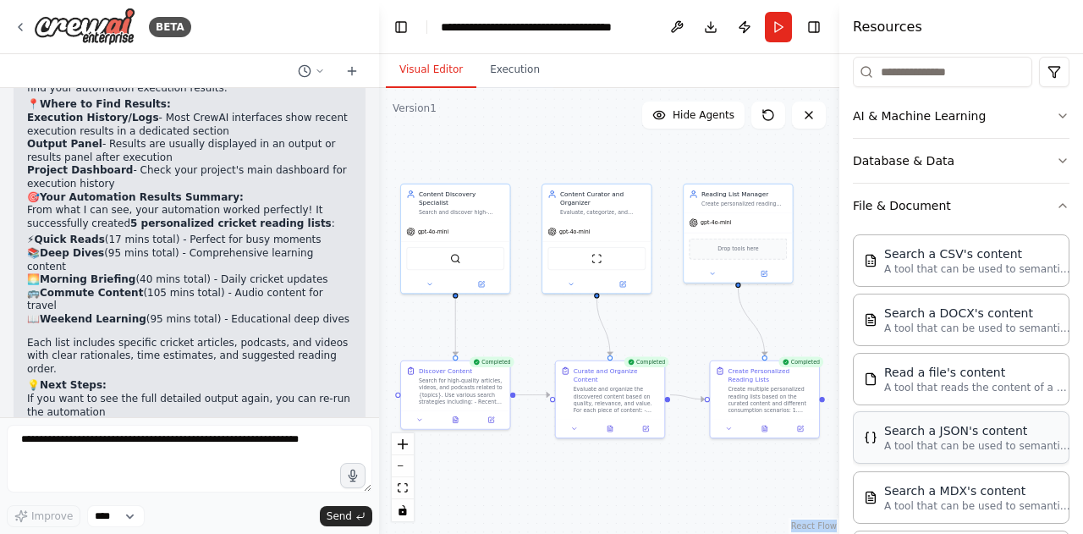
scroll to position [210, 0]
click at [1055, 206] on icon "button" at bounding box center [1062, 207] width 14 height 14
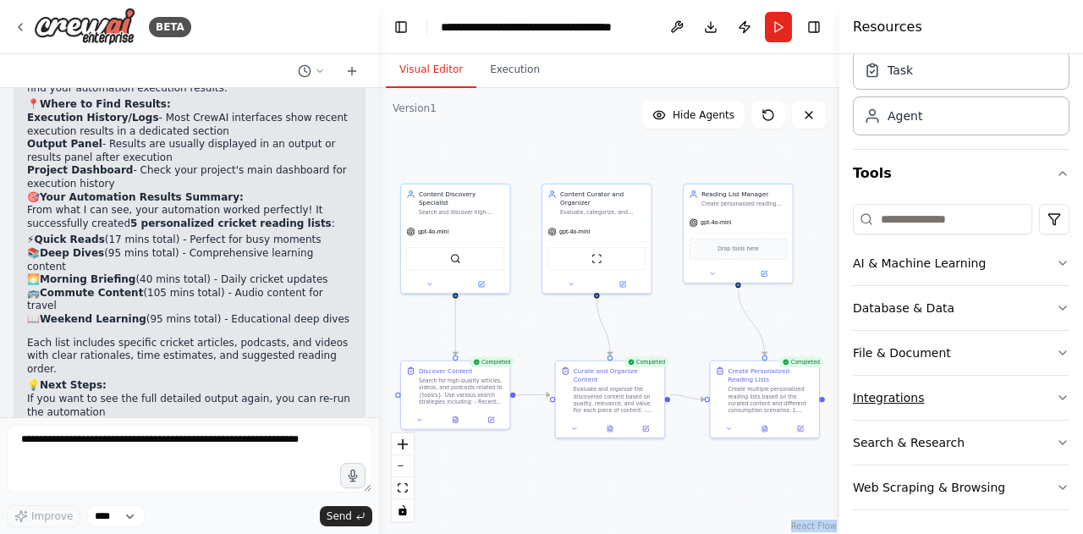
click at [1055, 392] on icon "button" at bounding box center [1062, 398] width 14 height 14
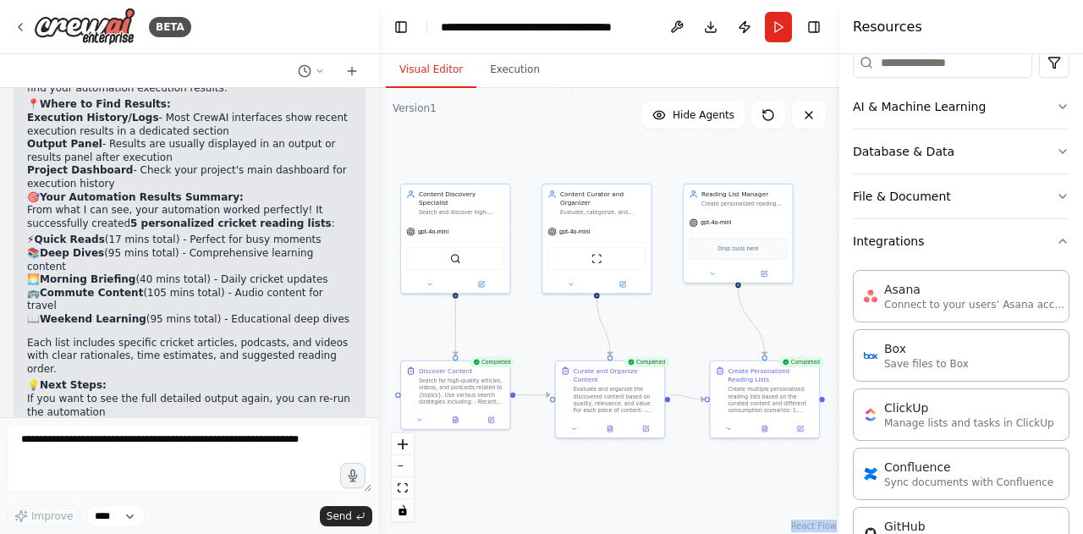
scroll to position [222, 0]
click at [1055, 238] on icon "button" at bounding box center [1062, 240] width 14 height 14
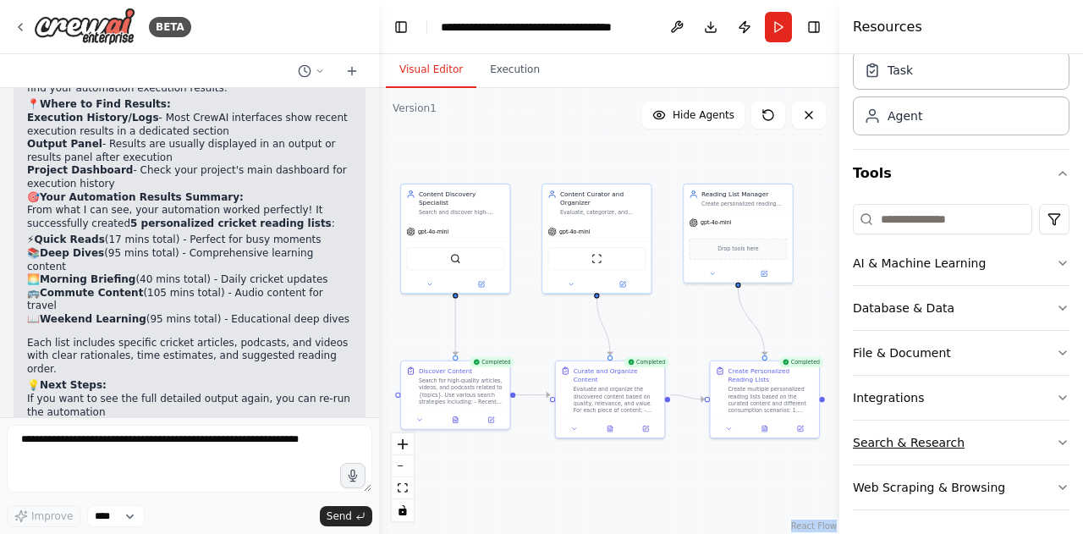
click at [1055, 439] on icon "button" at bounding box center [1062, 443] width 14 height 14
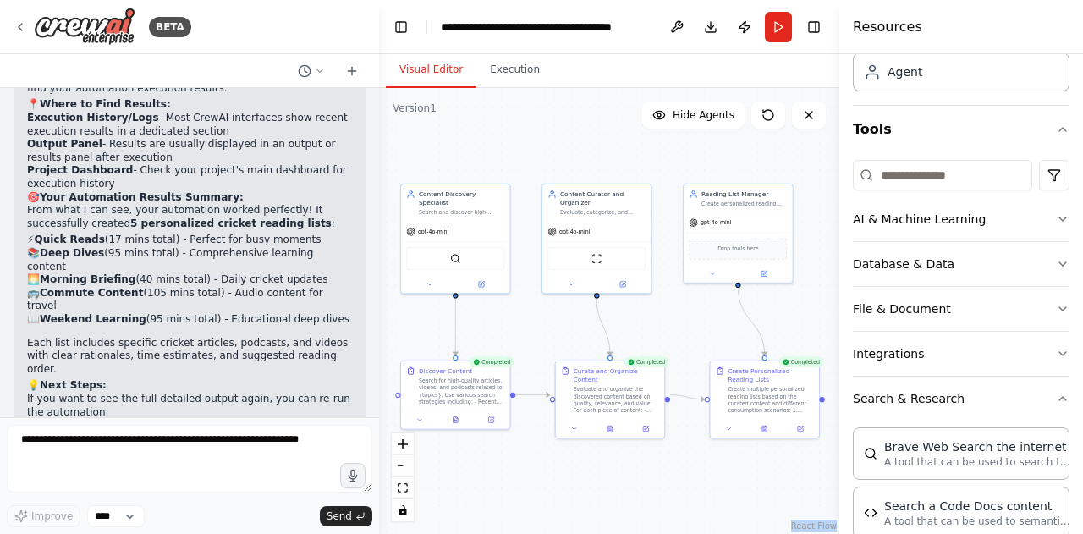
scroll to position [110, 0]
click at [1055, 393] on icon "button" at bounding box center [1062, 397] width 14 height 14
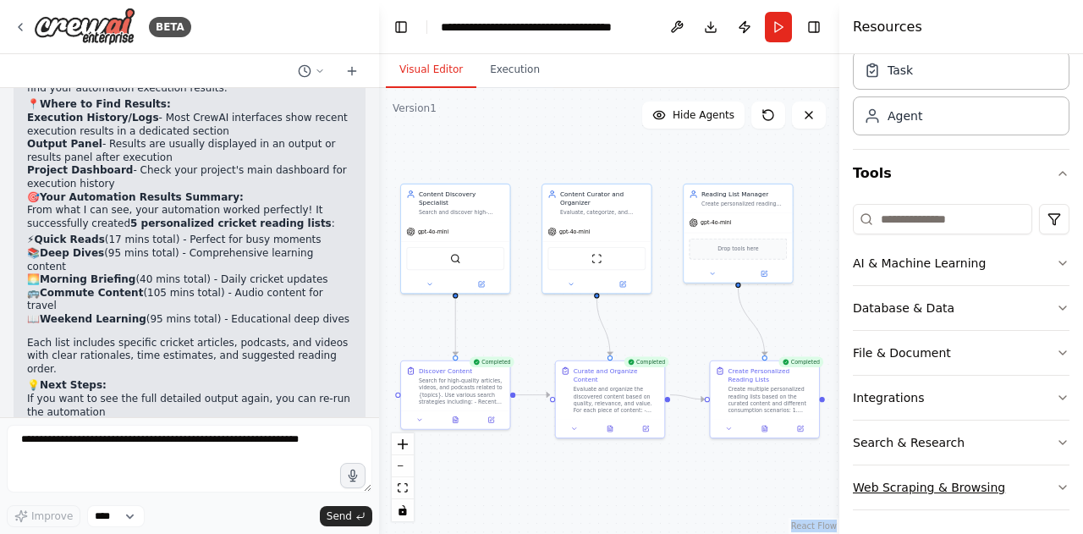
click at [1055, 481] on icon "button" at bounding box center [1062, 487] width 14 height 14
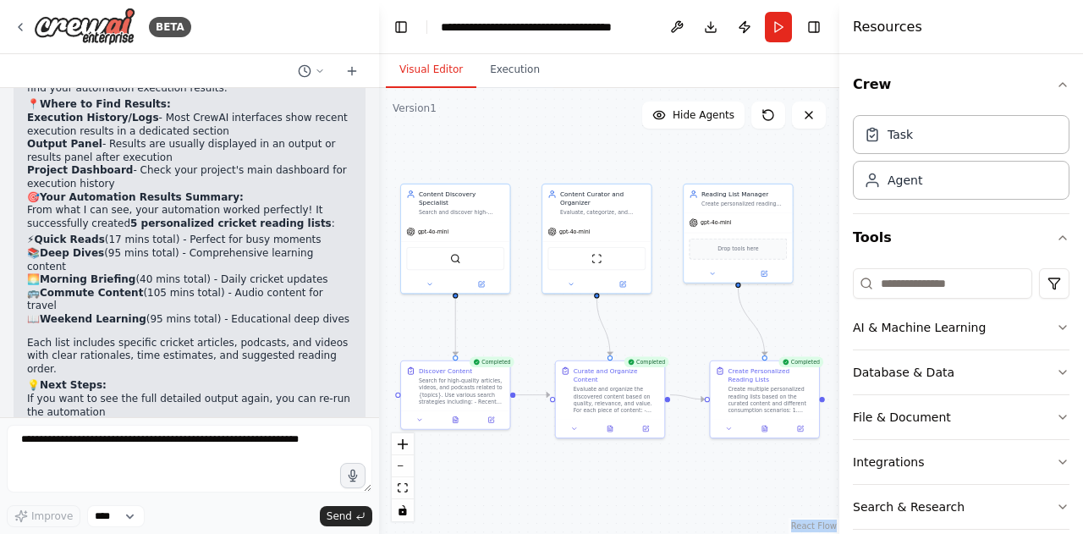
scroll to position [2, 0]
click at [1055, 231] on icon "button" at bounding box center [1062, 236] width 14 height 14
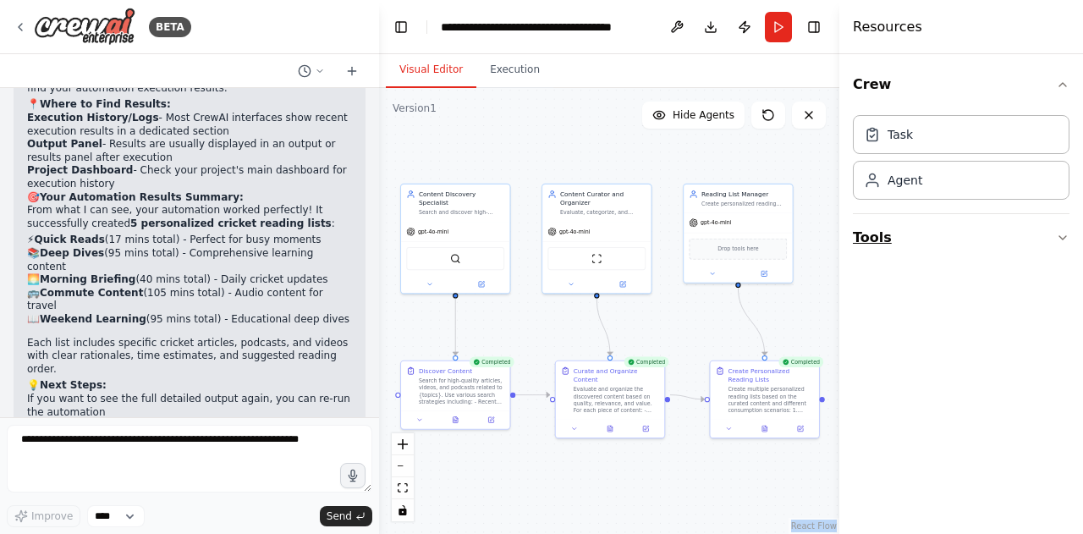
click at [1061, 232] on icon "button" at bounding box center [1062, 238] width 14 height 14
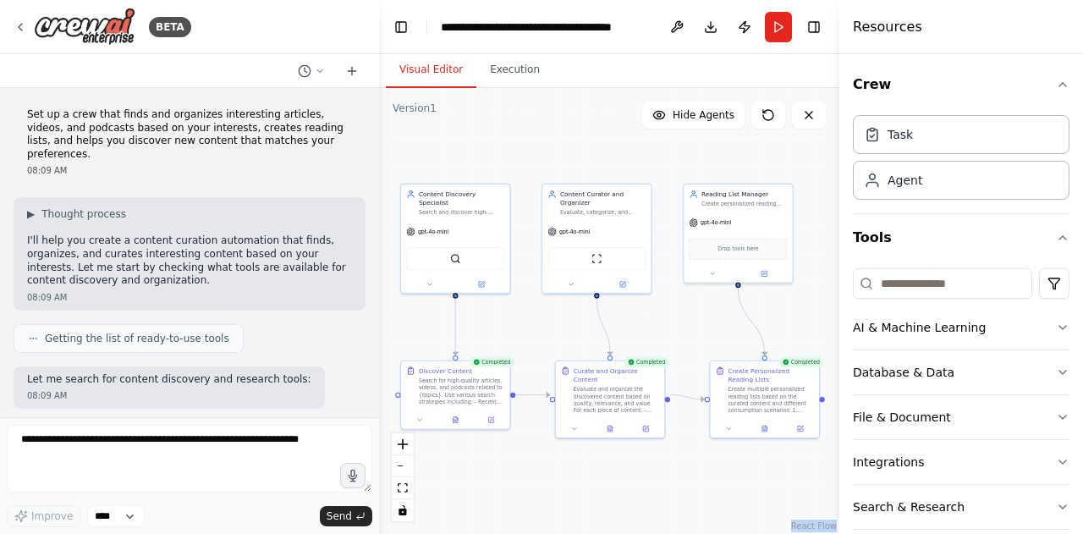
click at [372, 144] on div at bounding box center [375, 267] width 7 height 534
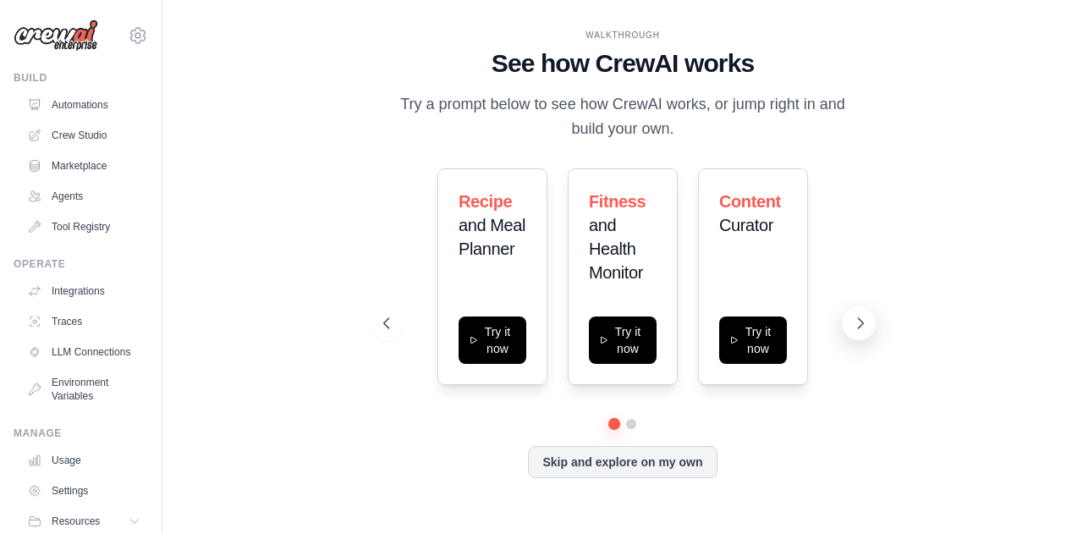
click at [859, 321] on icon at bounding box center [860, 323] width 5 height 10
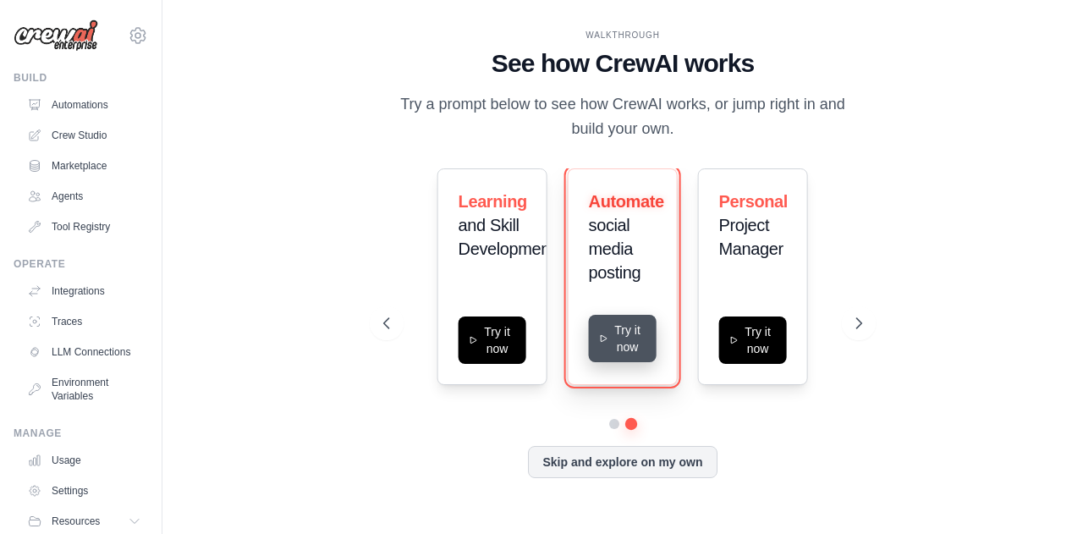
click at [616, 337] on button "Try it now" at bounding box center [623, 338] width 68 height 47
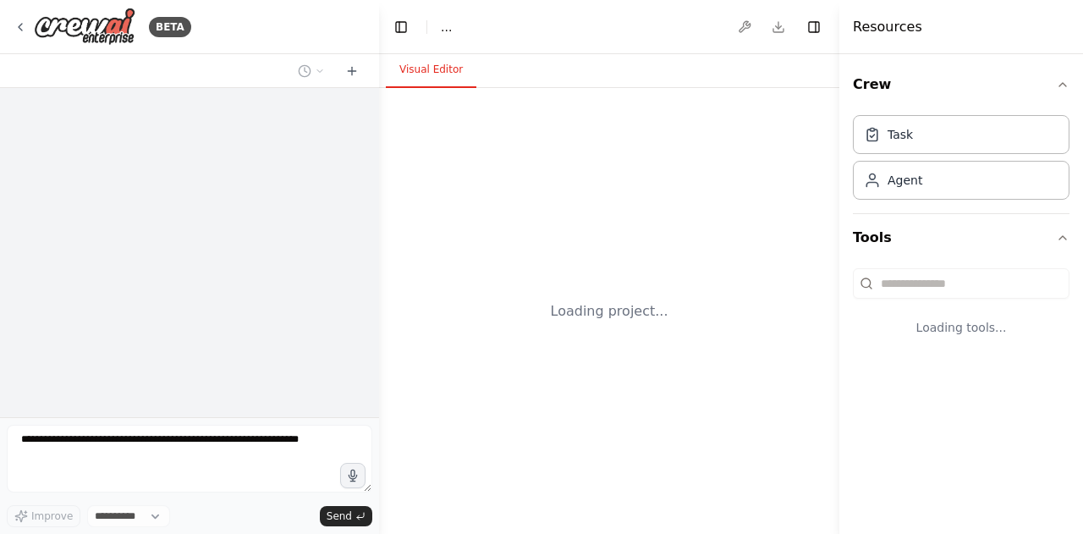
select select "****"
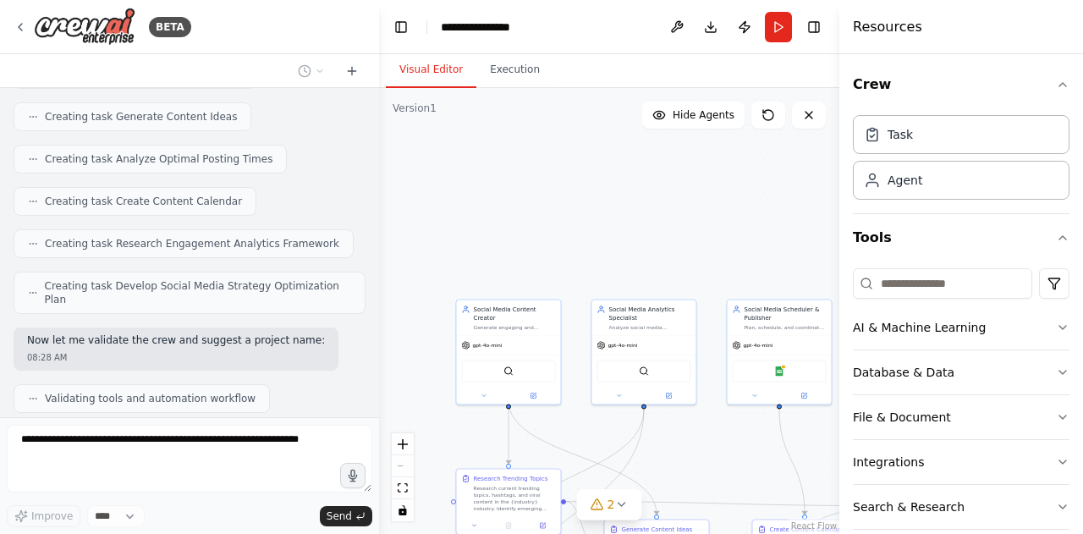
scroll to position [1351, 0]
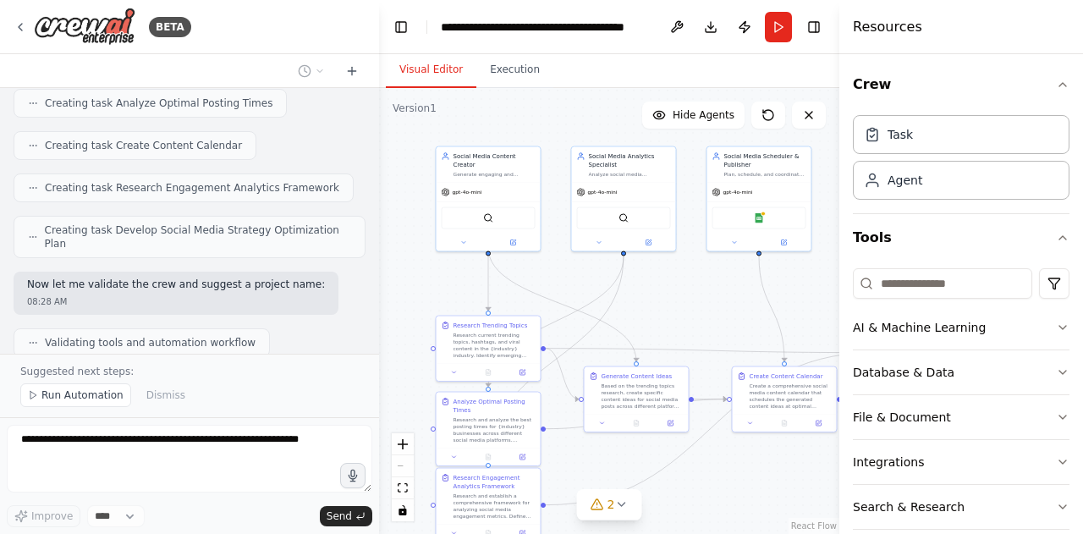
drag, startPoint x: 428, startPoint y: 372, endPoint x: 408, endPoint y: 219, distance: 154.4
click at [408, 219] on div ".deletable-edge-delete-btn { width: 20px; height: 20px; border: 0px solid #ffff…" at bounding box center [609, 311] width 460 height 446
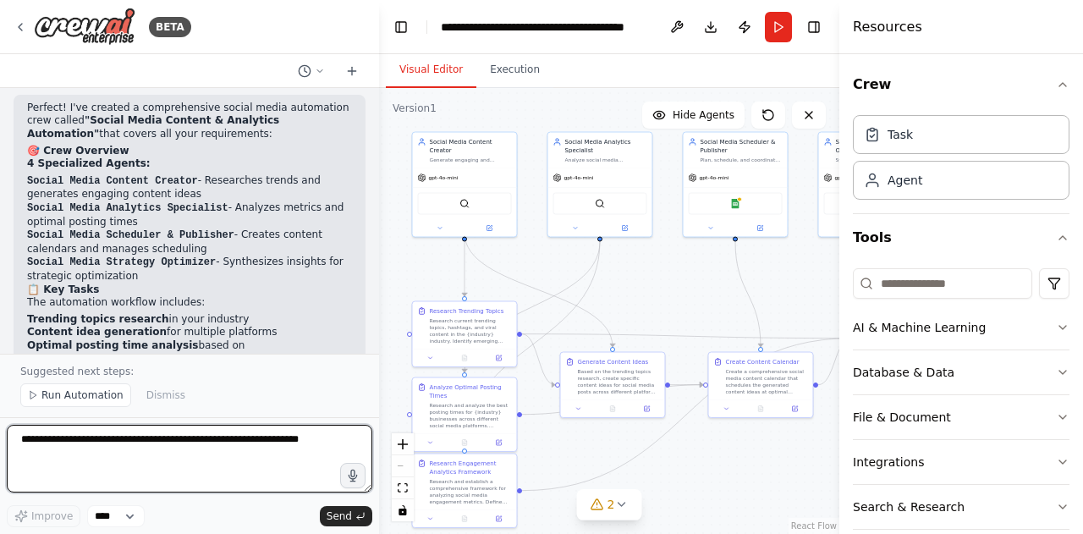
drag, startPoint x: 408, startPoint y: 338, endPoint x: 384, endPoint y: 324, distance: 27.7
click at [384, 324] on div ".deletable-edge-delete-btn { width: 20px; height: 20px; border: 0px solid #ffff…" at bounding box center [609, 311] width 460 height 446
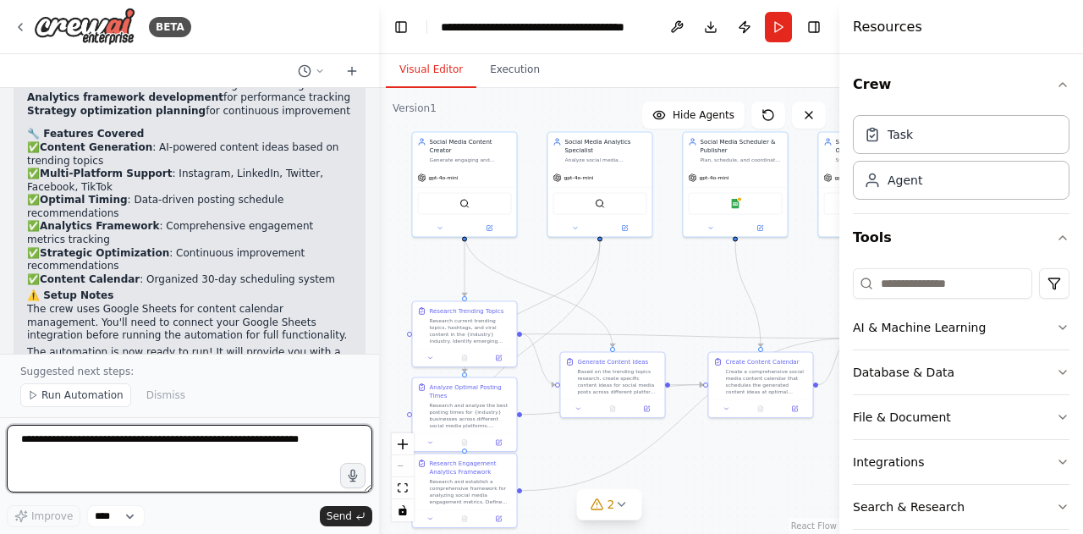
scroll to position [1971, 0]
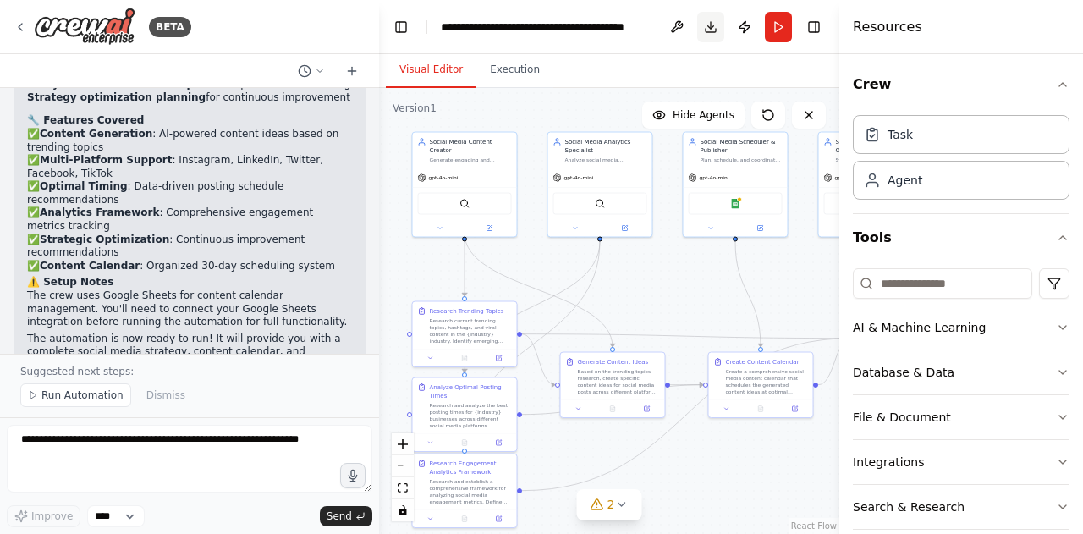
click at [718, 31] on button "Download" at bounding box center [710, 27] width 27 height 30
click at [661, 3] on header "**********" at bounding box center [609, 27] width 460 height 54
click at [622, 503] on icon at bounding box center [621, 504] width 14 height 14
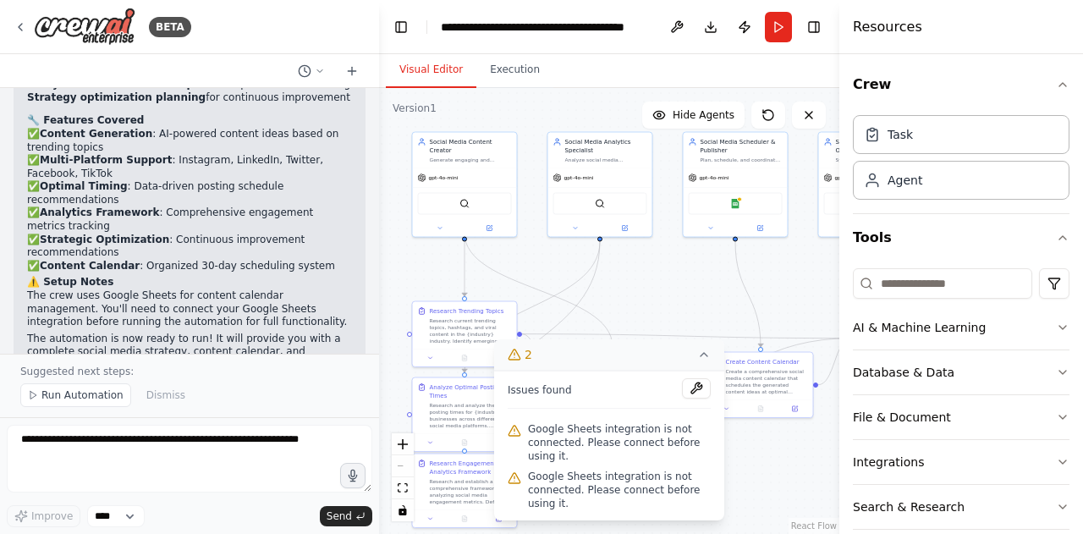
click at [611, 88] on div ".deletable-edge-delete-btn { width: 20px; height: 20px; border: 0px solid #ffff…" at bounding box center [609, 311] width 460 height 446
click at [705, 352] on icon at bounding box center [704, 355] width 14 height 14
